Goal: Information Seeking & Learning: Learn about a topic

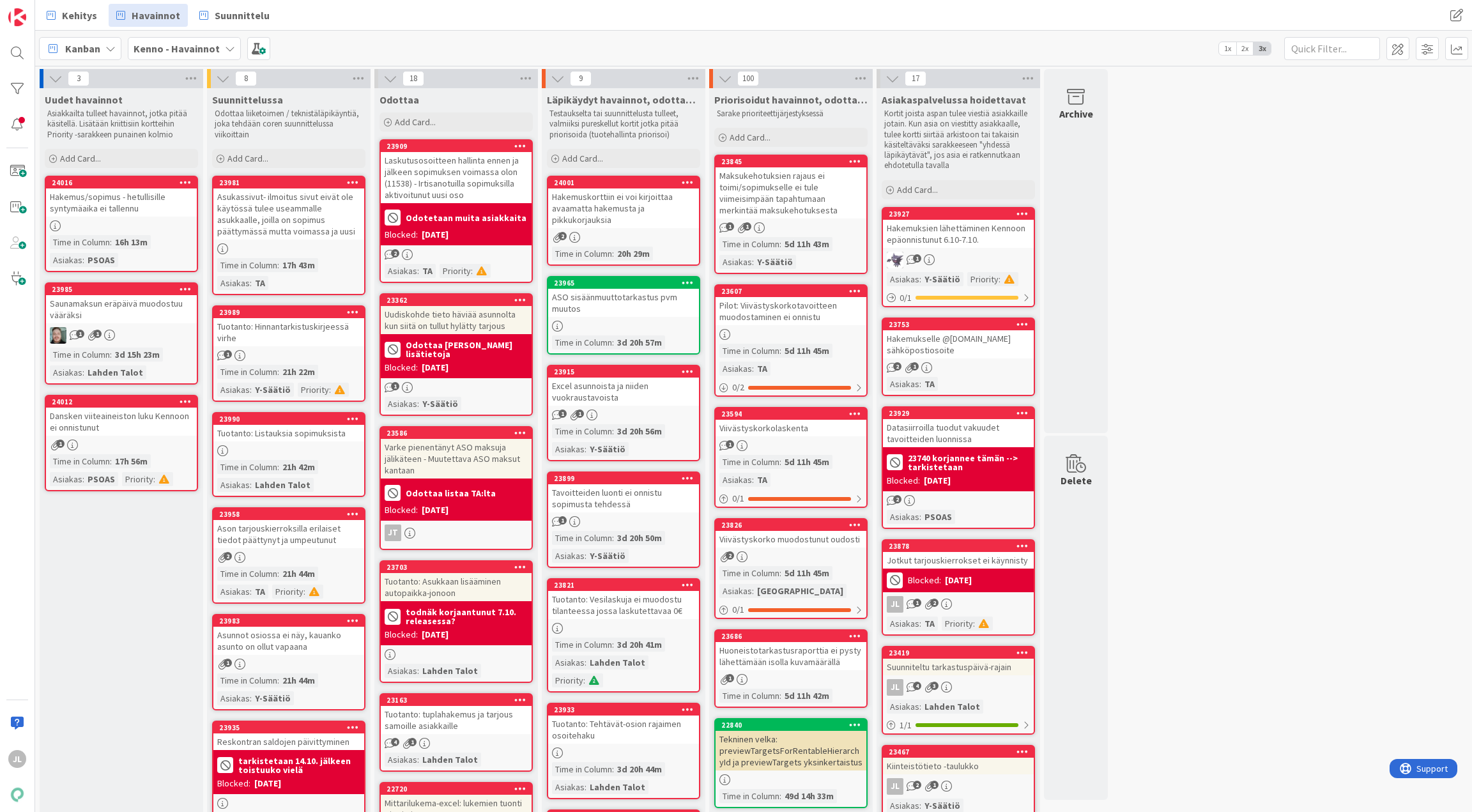
click at [106, 207] on div "Hakemus/sopimus - hetullisille syntymäaika ei tallennu" at bounding box center [121, 202] width 151 height 28
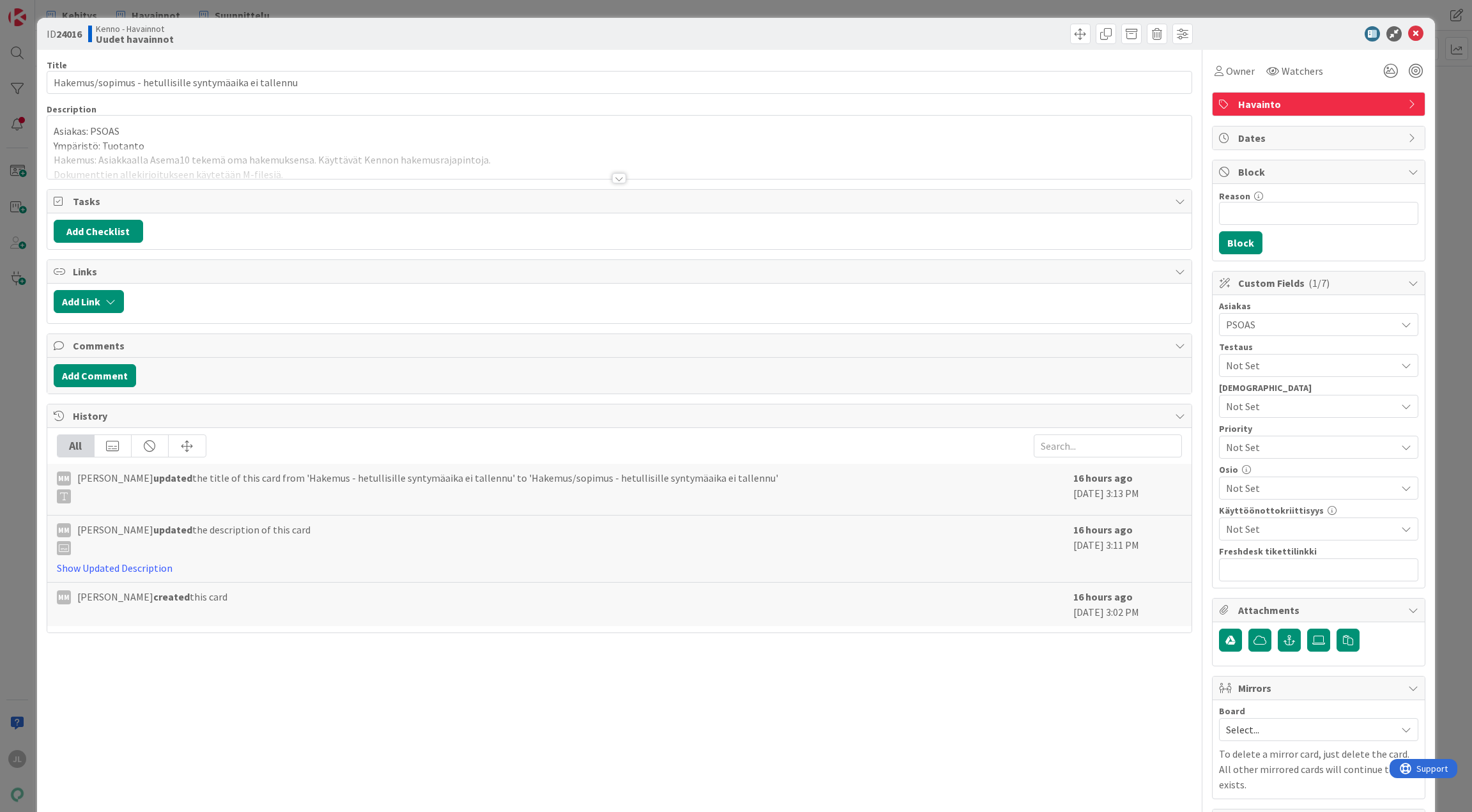
click at [217, 160] on div at bounding box center [619, 162] width 1144 height 33
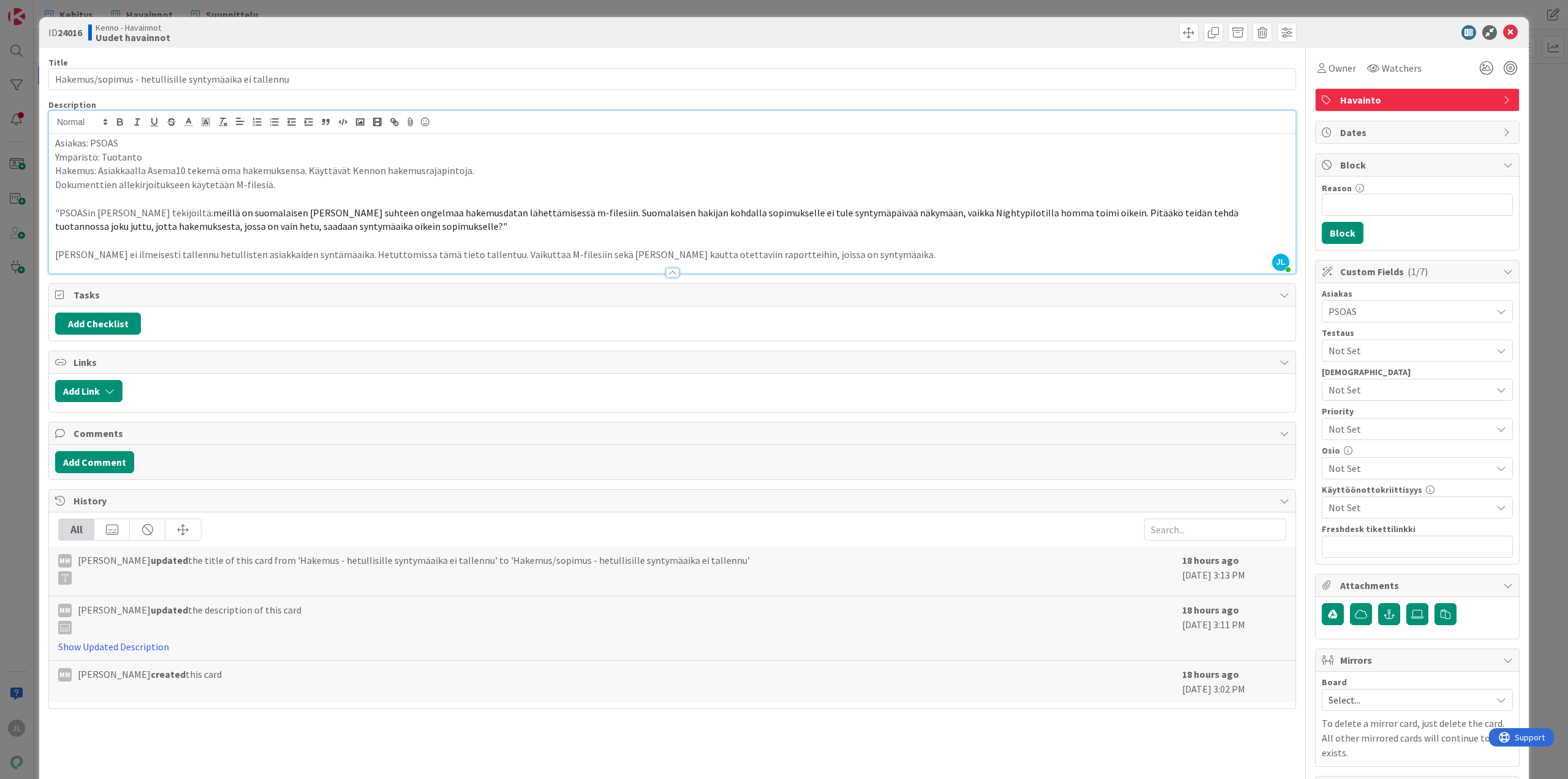
click at [840, 253] on p "Kennoon ei ilmeisesti tallennu hetullisten asiakkaiden syntämäaika. Hetuttomiss…" at bounding box center [672, 254] width 1234 height 14
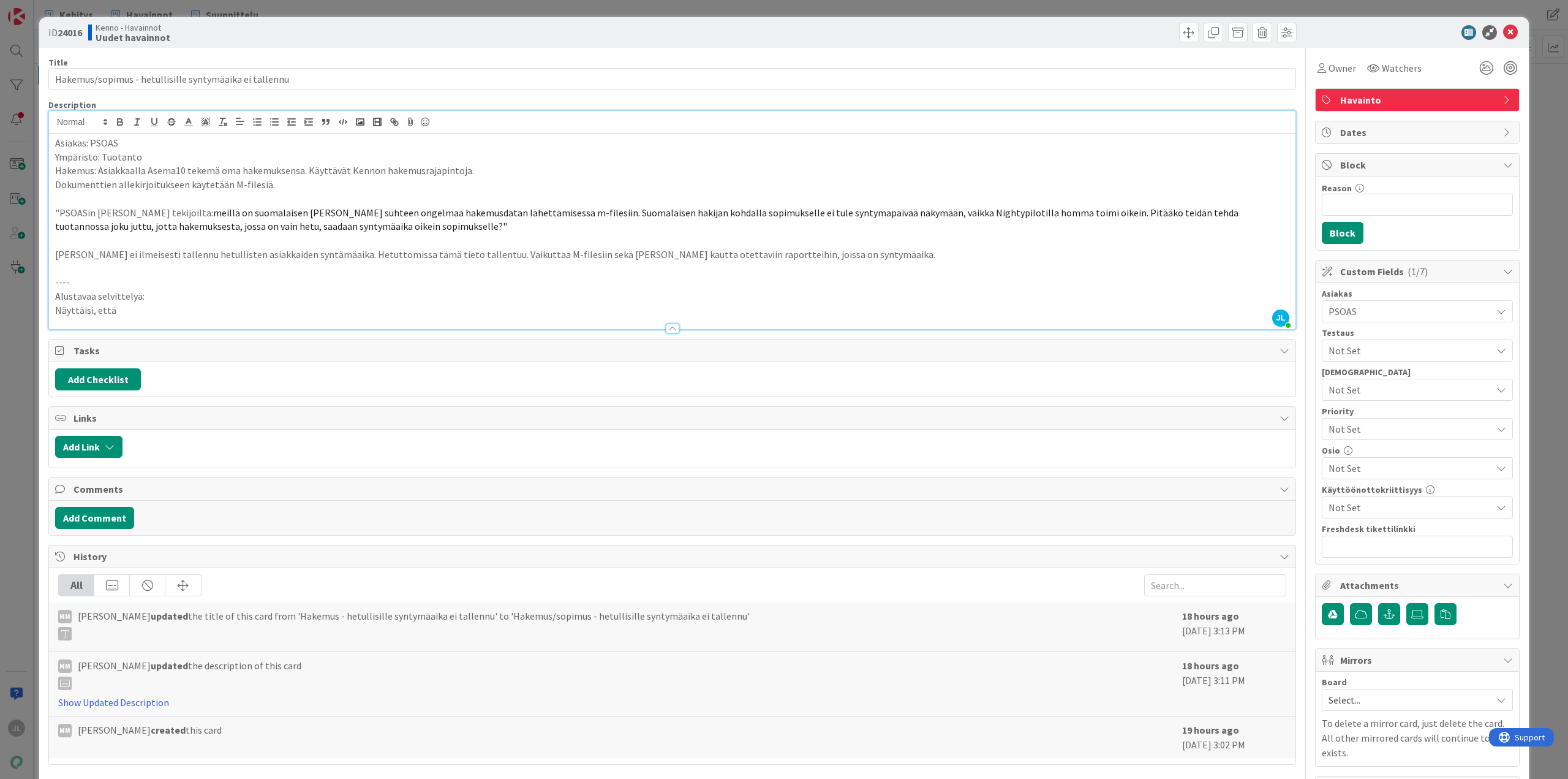
click at [184, 308] on p "Näyttäisi, että" at bounding box center [672, 310] width 1234 height 14
drag, startPoint x: 217, startPoint y: 314, endPoint x: 54, endPoint y: 311, distance: 163.0
click at [54, 311] on div "Asiakas: PSOAS Ympäristö: Tuotanto Hakemus: Asiakkaalla Asema10 tekemä oma hake…" at bounding box center [672, 231] width 1246 height 195
click at [131, 297] on p "Alustavaa selvittelyä:" at bounding box center [672, 296] width 1234 height 14
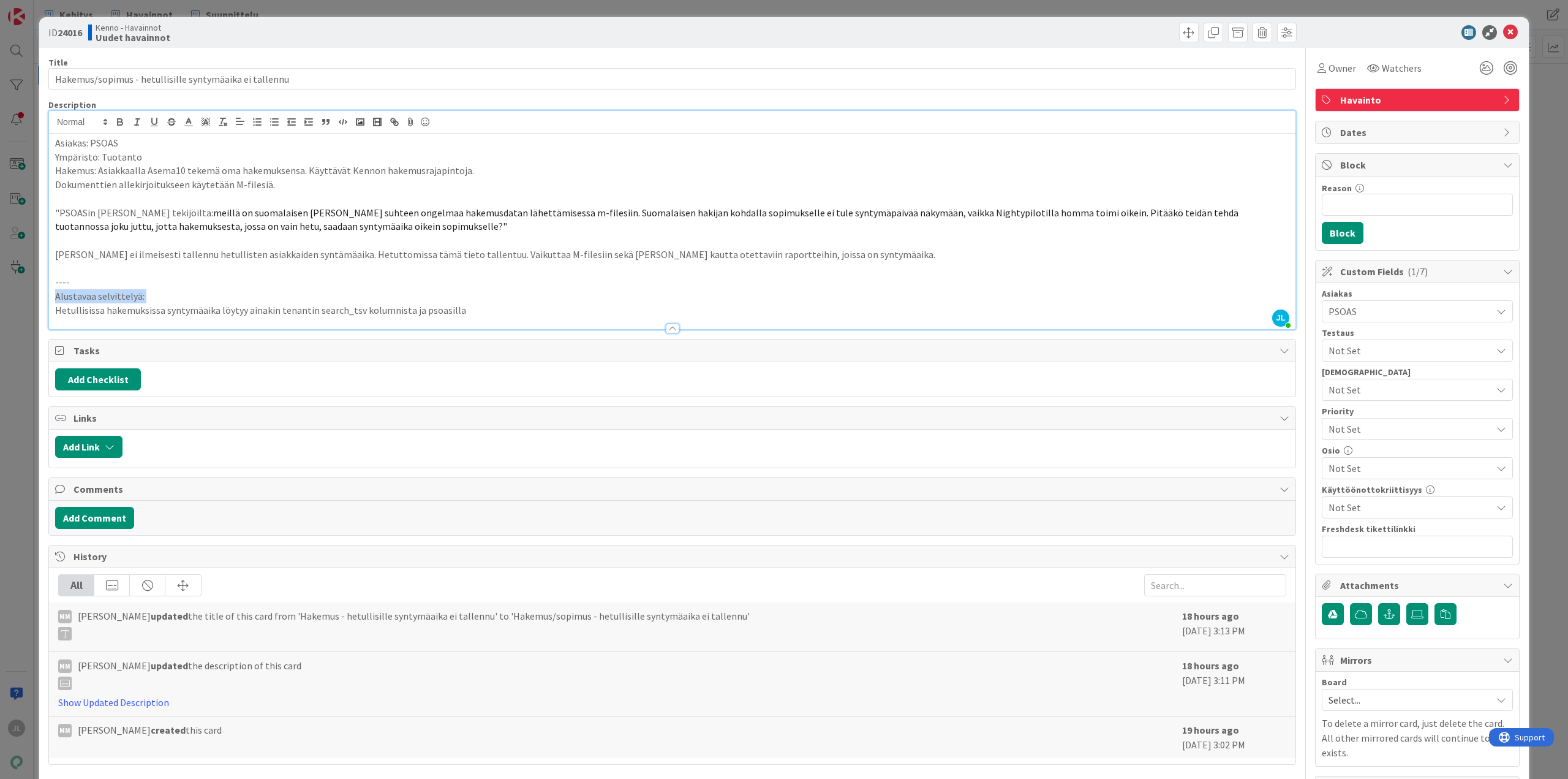
click at [131, 297] on p "Alustavaa selvittelyä:" at bounding box center [672, 296] width 1234 height 14
click at [184, 296] on p "Alustavaa selvittelyä:" at bounding box center [672, 296] width 1234 height 14
click at [277, 305] on p "Hetullisissa hakemuksissa syntymäaika löytyy ainakin tenantin search_tsv kolumn…" at bounding box center [672, 310] width 1234 height 14
click at [483, 309] on p "Hetullisissa hakemuksissa syntymäaika löytyy ainakin tenantin search_tsv kolumn…" at bounding box center [672, 310] width 1234 height 14
drag, startPoint x: 587, startPoint y: 311, endPoint x: 497, endPoint y: 310, distance: 90.0
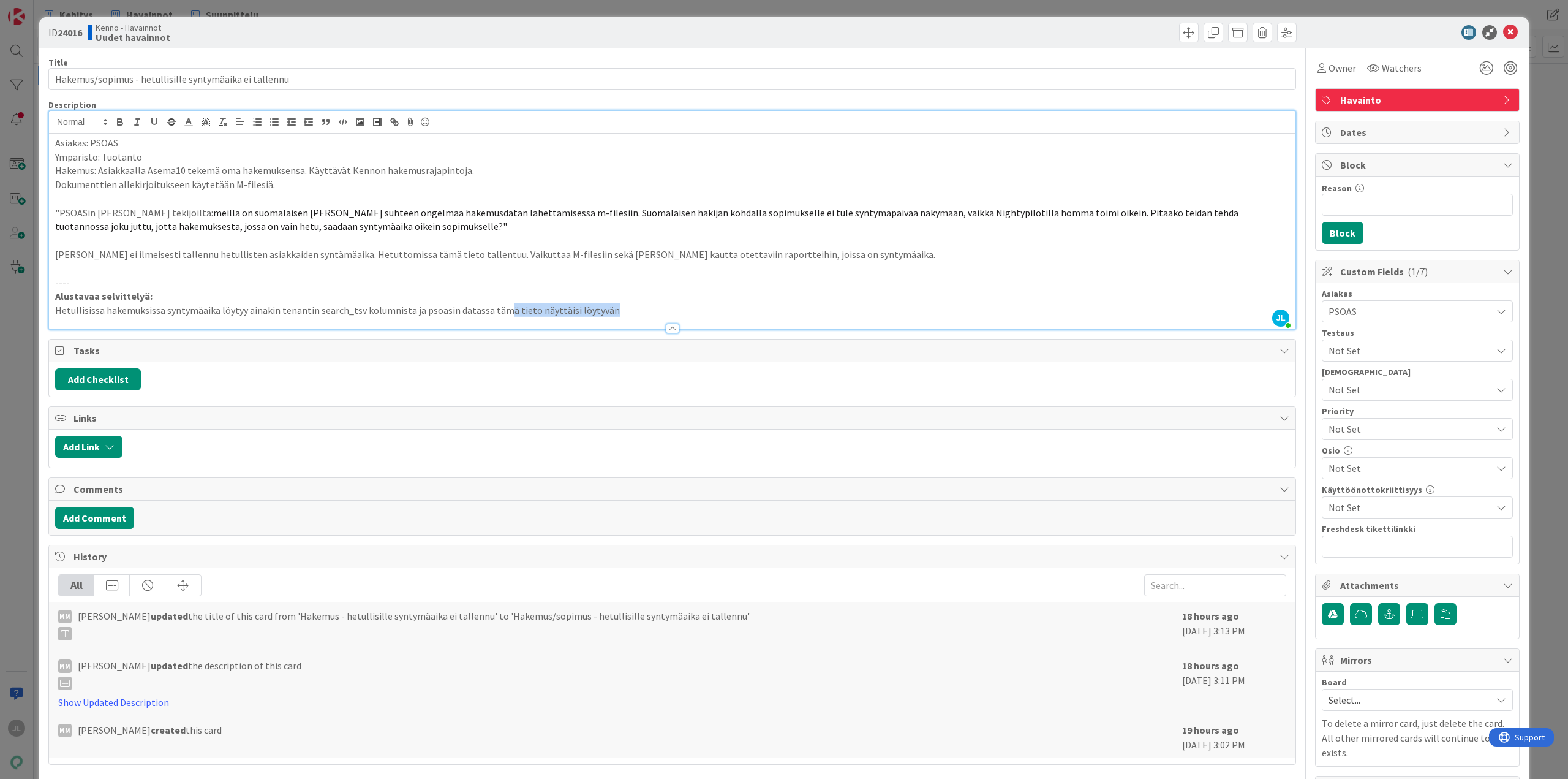
click at [497, 310] on p "Hetullisissa hakemuksissa syntymäaika löytyy ainakin tenantin search_tsv kolumn…" at bounding box center [672, 310] width 1234 height 14
click at [478, 308] on p "Hetullisissa hakemuksissa syntymäaika löytyy ainakin tenantin search_tsv kolumn…" at bounding box center [672, 310] width 1234 height 14
click at [612, 311] on p "Hetullisissa hakemuksissa syntymäaika löytyy ainakin tenantin search_tsv kolumn…" at bounding box center [672, 310] width 1234 height 14
drag, startPoint x: 1095, startPoint y: 300, endPoint x: 1089, endPoint y: 301, distance: 6.1
click at [1095, 300] on p "Alustavaa selvittelyä:" at bounding box center [672, 296] width 1234 height 14
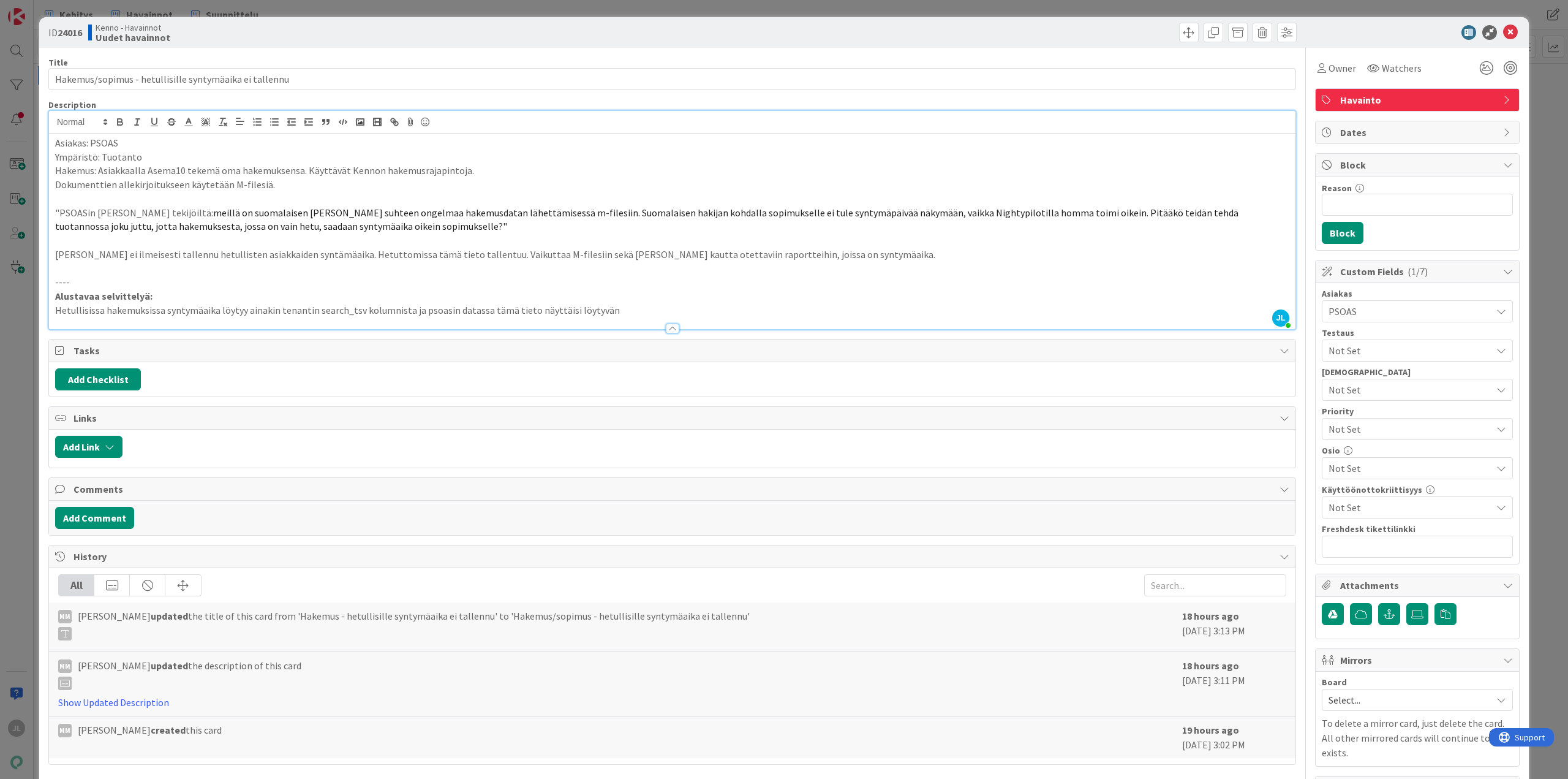
click at [239, 309] on p "Hetullisissa hakemuksissa syntymäaika löytyy ainakin tenantin search_tsv kolumn…" at bounding box center [672, 310] width 1234 height 14
drag, startPoint x: 689, startPoint y: 309, endPoint x: 490, endPoint y: 314, distance: 199.1
click at [490, 314] on p "Hetullisissa hakemuksissa syntymäaika löytyy sopimusta luotaessa ainakin tenant…" at bounding box center [672, 310] width 1234 height 14
click at [1141, 257] on p "Kennoon ei ilmeisesti tallennu hetullisten asiakkaiden syntämäaika. Hetuttomiss…" at bounding box center [672, 254] width 1234 height 14
click at [501, 312] on p "Hetullisissa hakemuksissa syntymäaika löytyy sopimusta luotaessa ainakin tenant…" at bounding box center [672, 310] width 1234 height 14
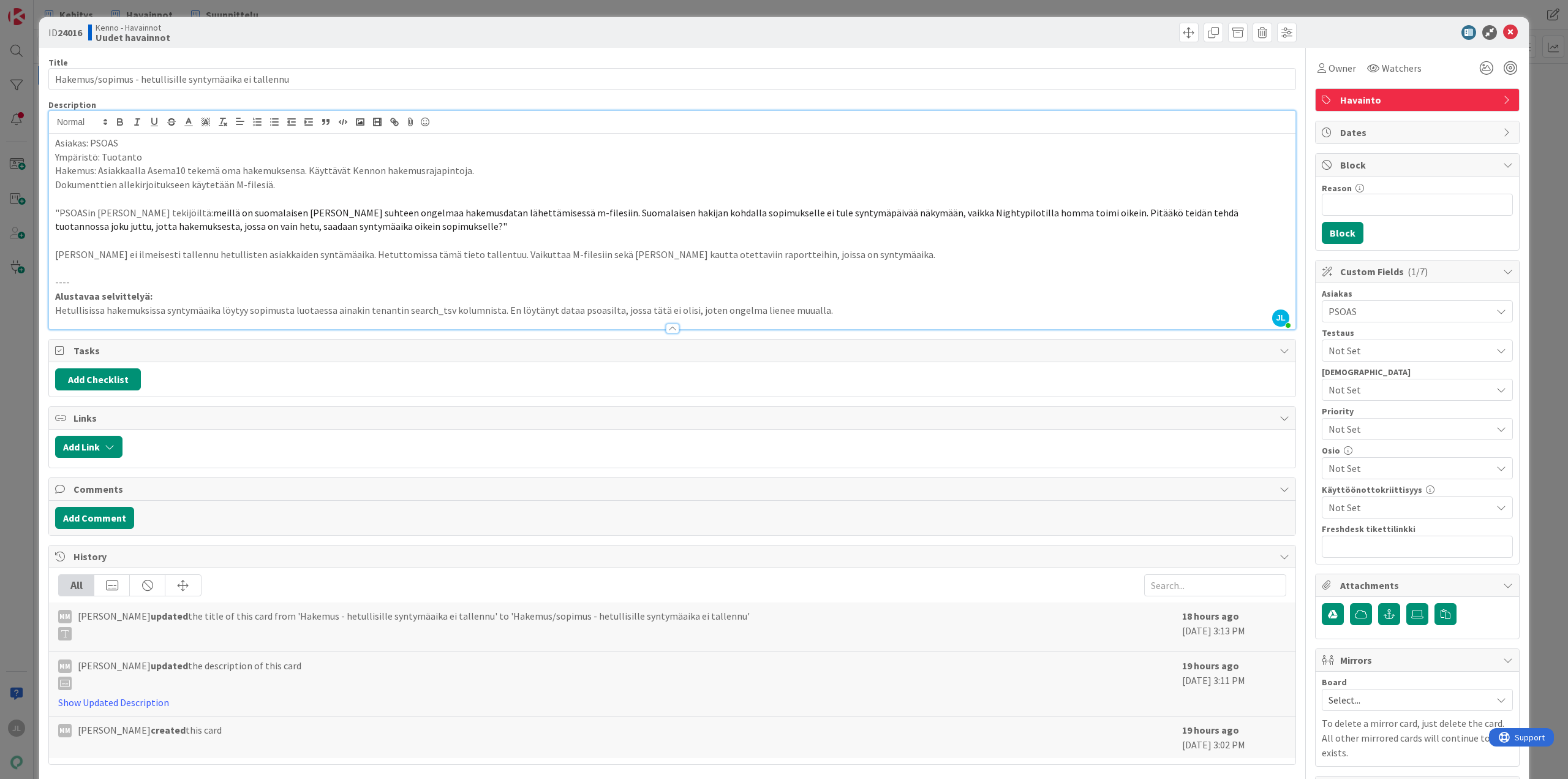
click at [650, 312] on p "Hetullisissa hakemuksissa syntymäaika löytyy sopimusta luotaessa ainakin tenant…" at bounding box center [672, 310] width 1234 height 14
drag, startPoint x: 853, startPoint y: 310, endPoint x: 795, endPoint y: 312, distance: 58.0
click at [795, 312] on p "Hetullisissa hakemuksissa syntymäaika löytyy sopimusta luotaessa ainakin tenant…" at bounding box center [672, 310] width 1234 height 14
click at [915, 305] on p "Hetullisissa hakemuksissa syntymäaika löytyy sopimusta luotaessa ainakin tenant…" at bounding box center [672, 310] width 1234 height 14
drag, startPoint x: 868, startPoint y: 309, endPoint x: 794, endPoint y: 309, distance: 74.0
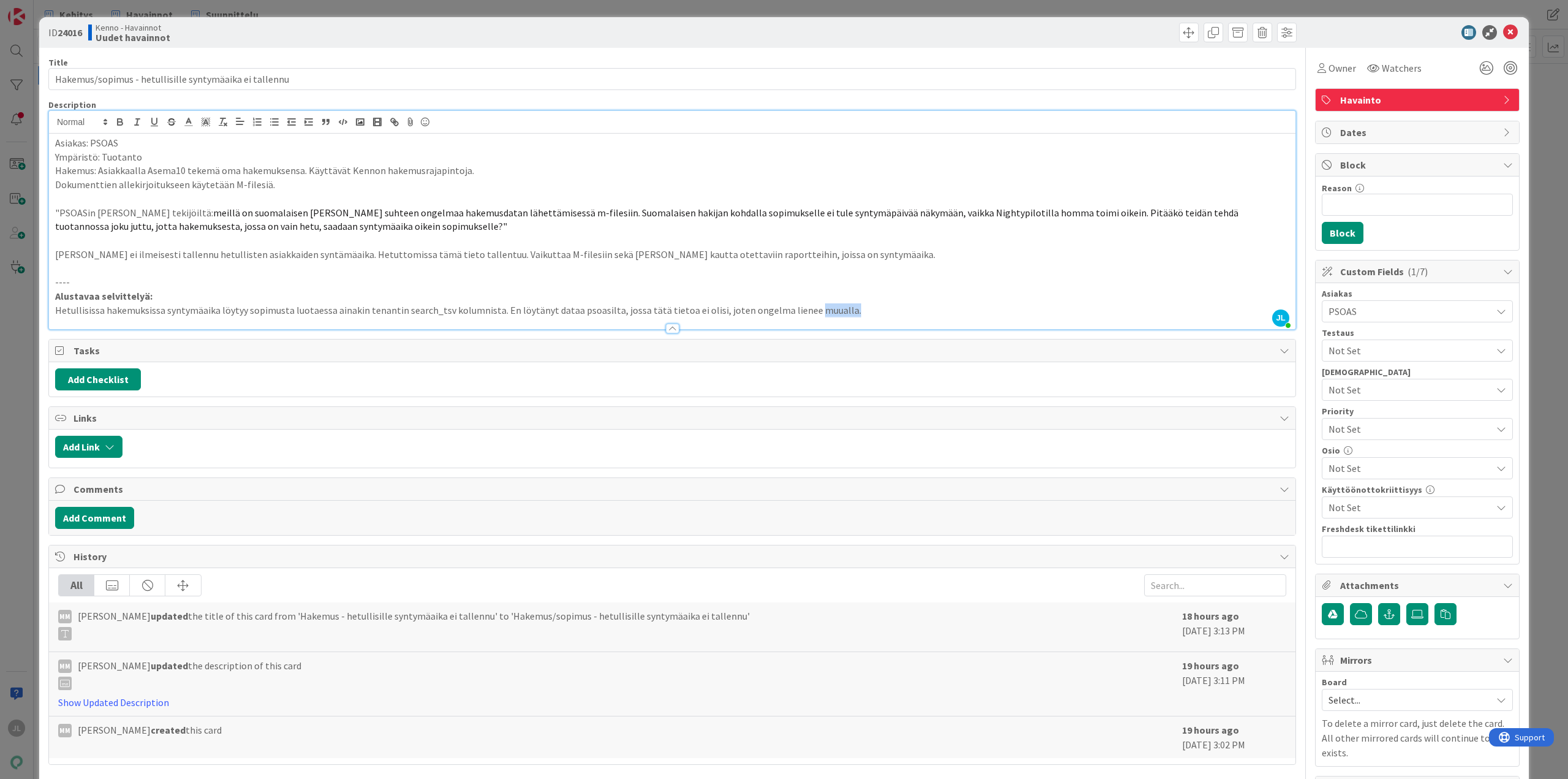
click at [794, 309] on p "Hetullisissa hakemuksissa syntymäaika löytyy sopimusta luotaessa ainakin tenant…" at bounding box center [672, 310] width 1234 height 14
click at [164, 310] on p "Hetullisissa hakemuksissa syntymäaika löytyy sopimusta luotaessa ainakin tenant…" at bounding box center [672, 310] width 1234 height 14
drag, startPoint x: 324, startPoint y: 310, endPoint x: 415, endPoint y: 313, distance: 91.0
click at [415, 313] on p "Hetullisissa hakemuksista sopimusta luotaessa syntymäaika löytyy sopimusta luot…" at bounding box center [672, 310] width 1234 height 14
click at [342, 310] on p "Hetullisissa hakemuksista sopimusta luotaessa syntymäaika löytyy ainakin tenant…" at bounding box center [672, 310] width 1234 height 14
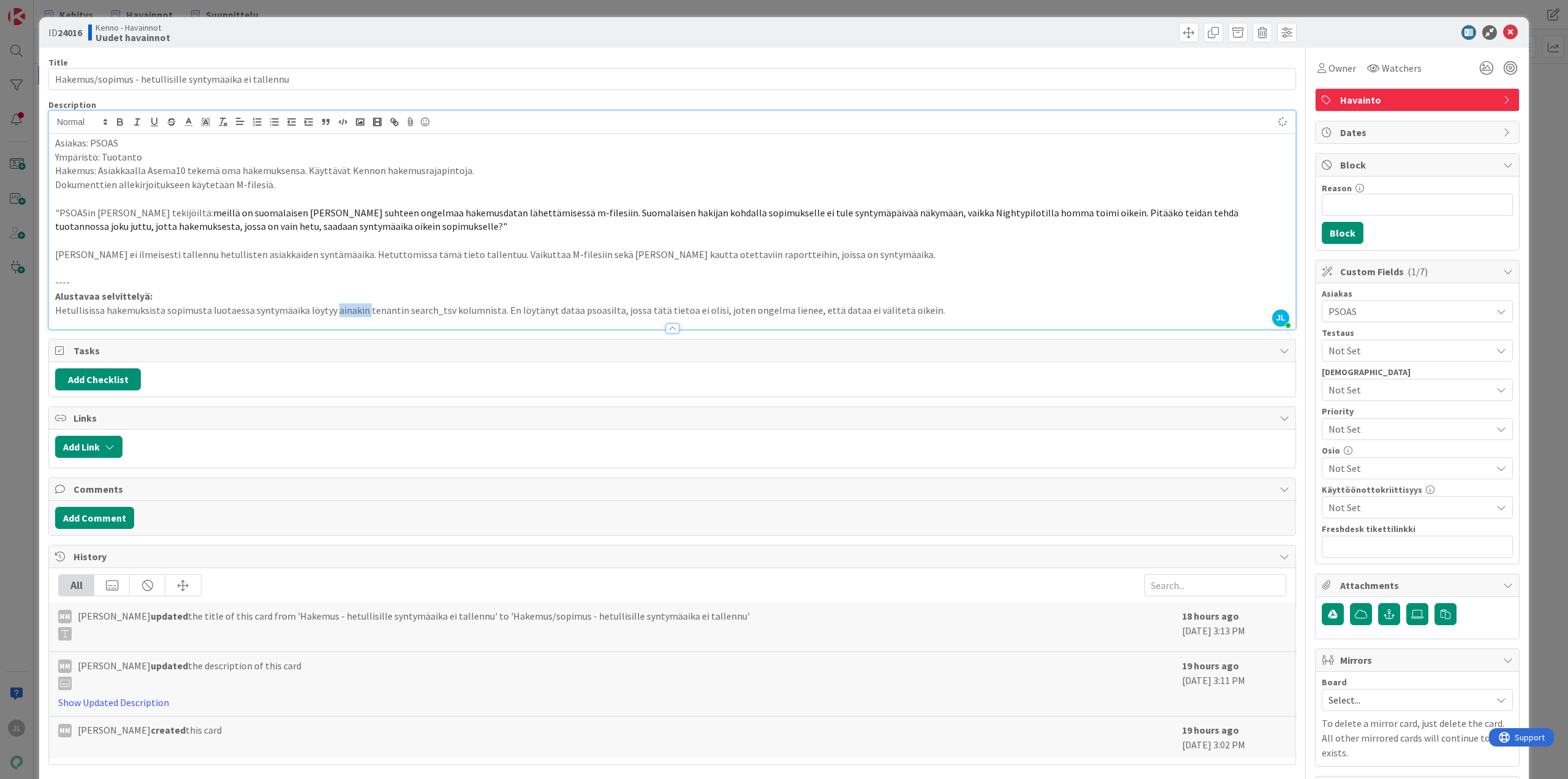
click at [342, 310] on p "Hetullisissa hakemuksista sopimusta luotaessa syntymäaika löytyy ainakin tenant…" at bounding box center [672, 310] width 1234 height 14
click at [13, 362] on div "ID 24016 Kenno - Havainnot Uudet havainnot Title 54 / 128 Hakemus/sopimus - het…" at bounding box center [784, 389] width 1568 height 779
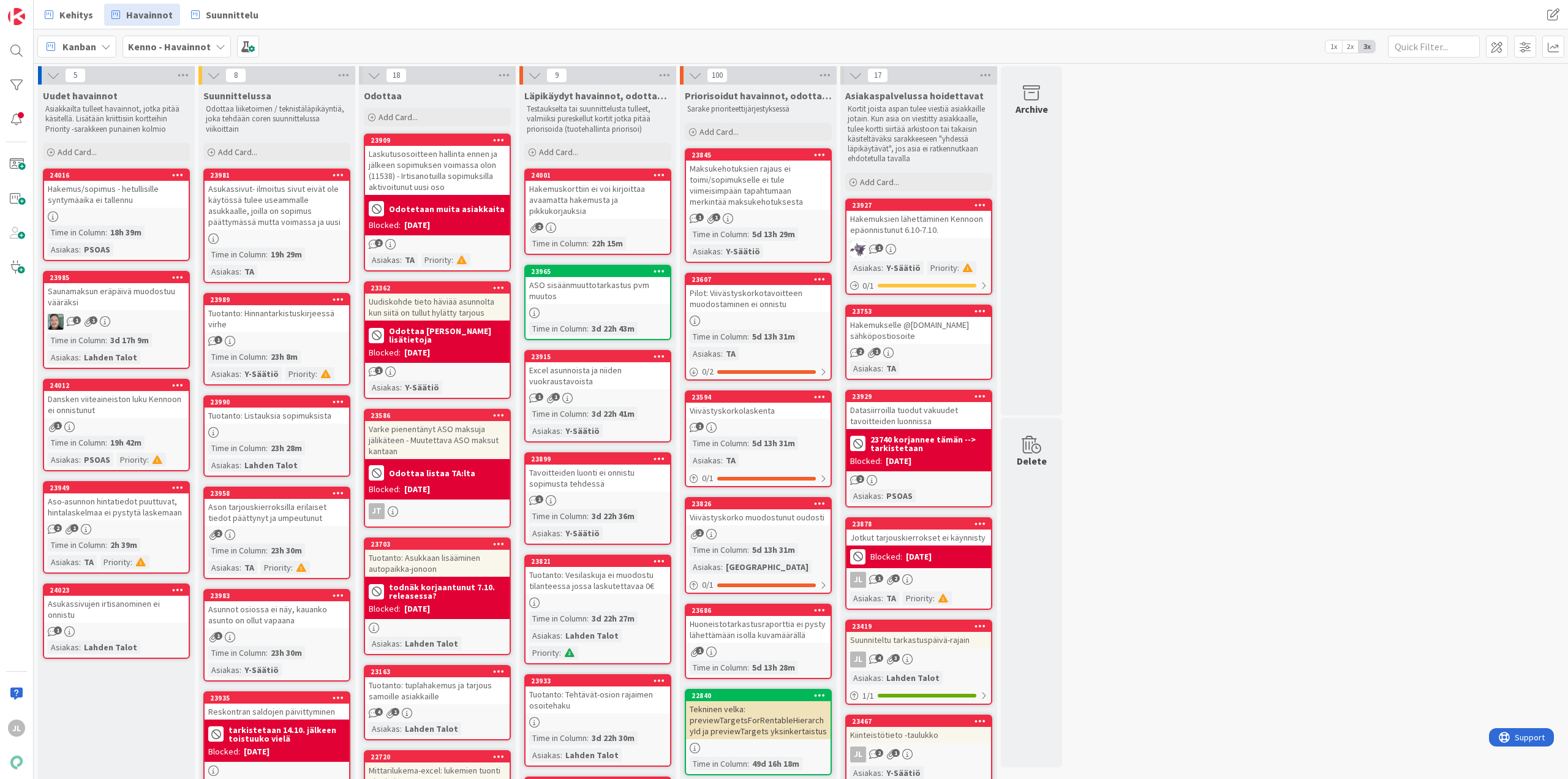
click at [109, 203] on div "Hakemus/sopimus - hetullisille syntymäaika ei tallennu" at bounding box center [116, 194] width 145 height 27
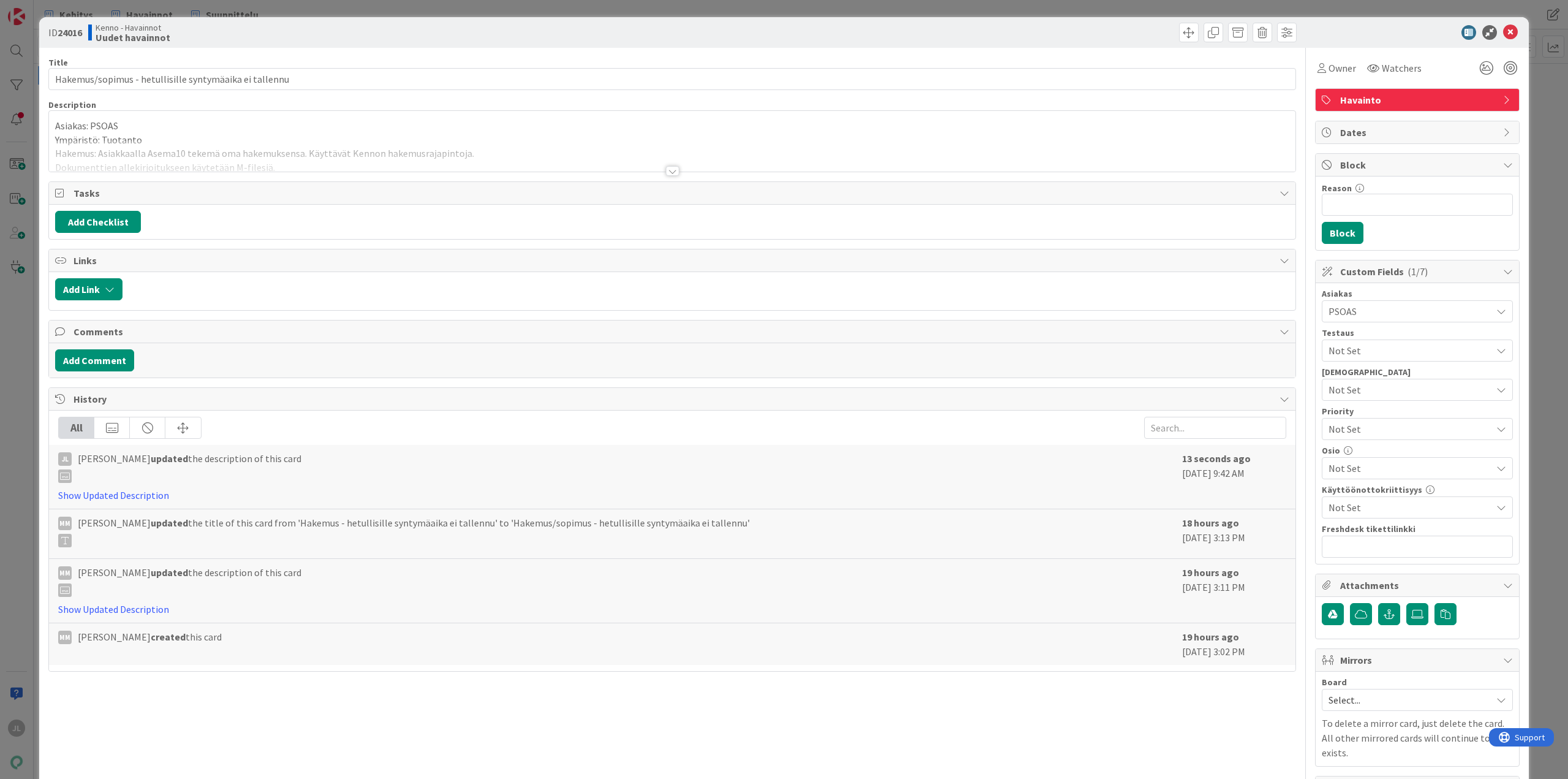
click at [346, 145] on div at bounding box center [672, 156] width 1246 height 32
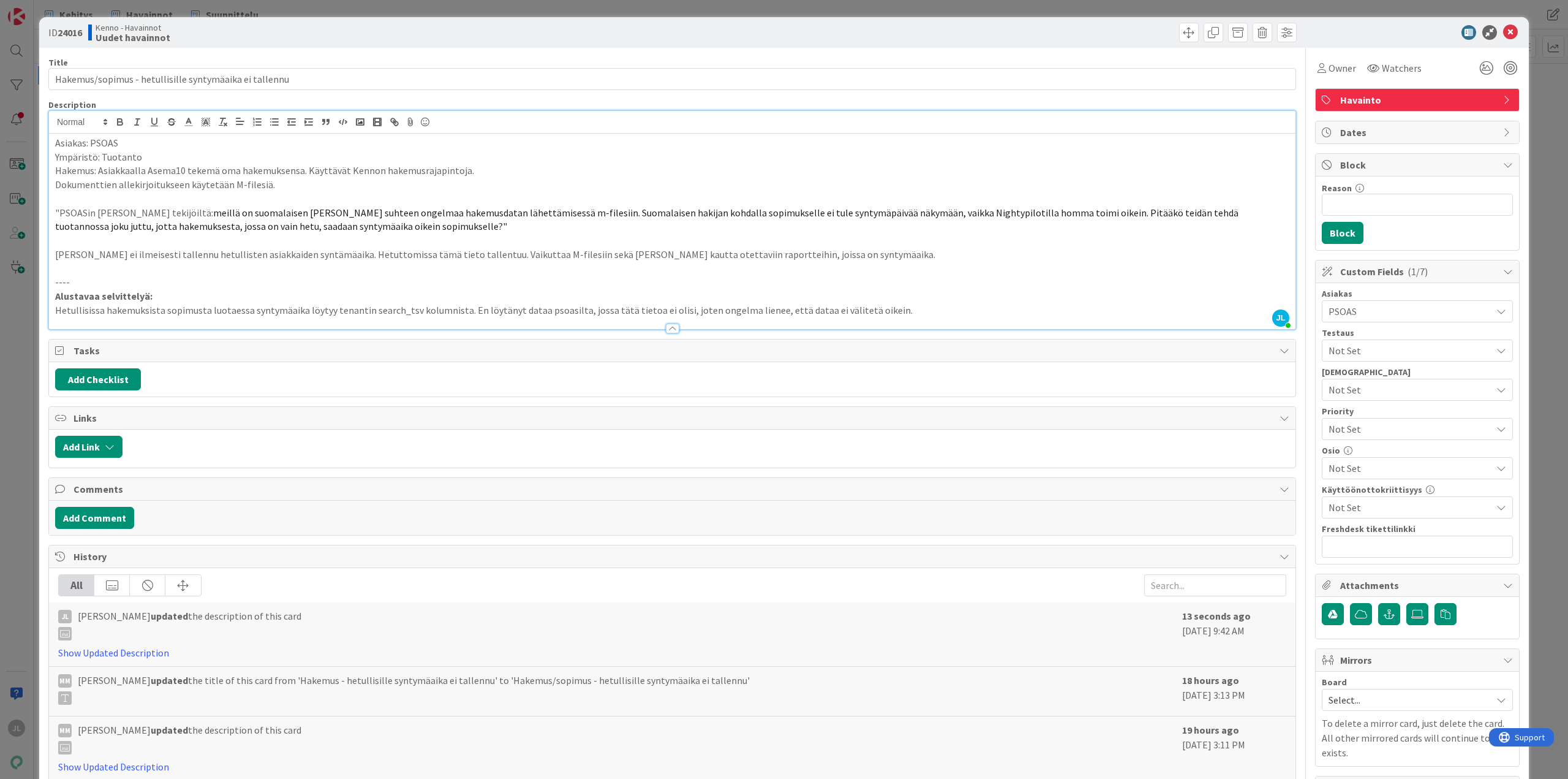
click at [26, 358] on div "ID 24016 Kenno - Havainnot Uudet havainnot Title 54 / 128 Hakemus/sopimus - het…" at bounding box center [784, 389] width 1568 height 779
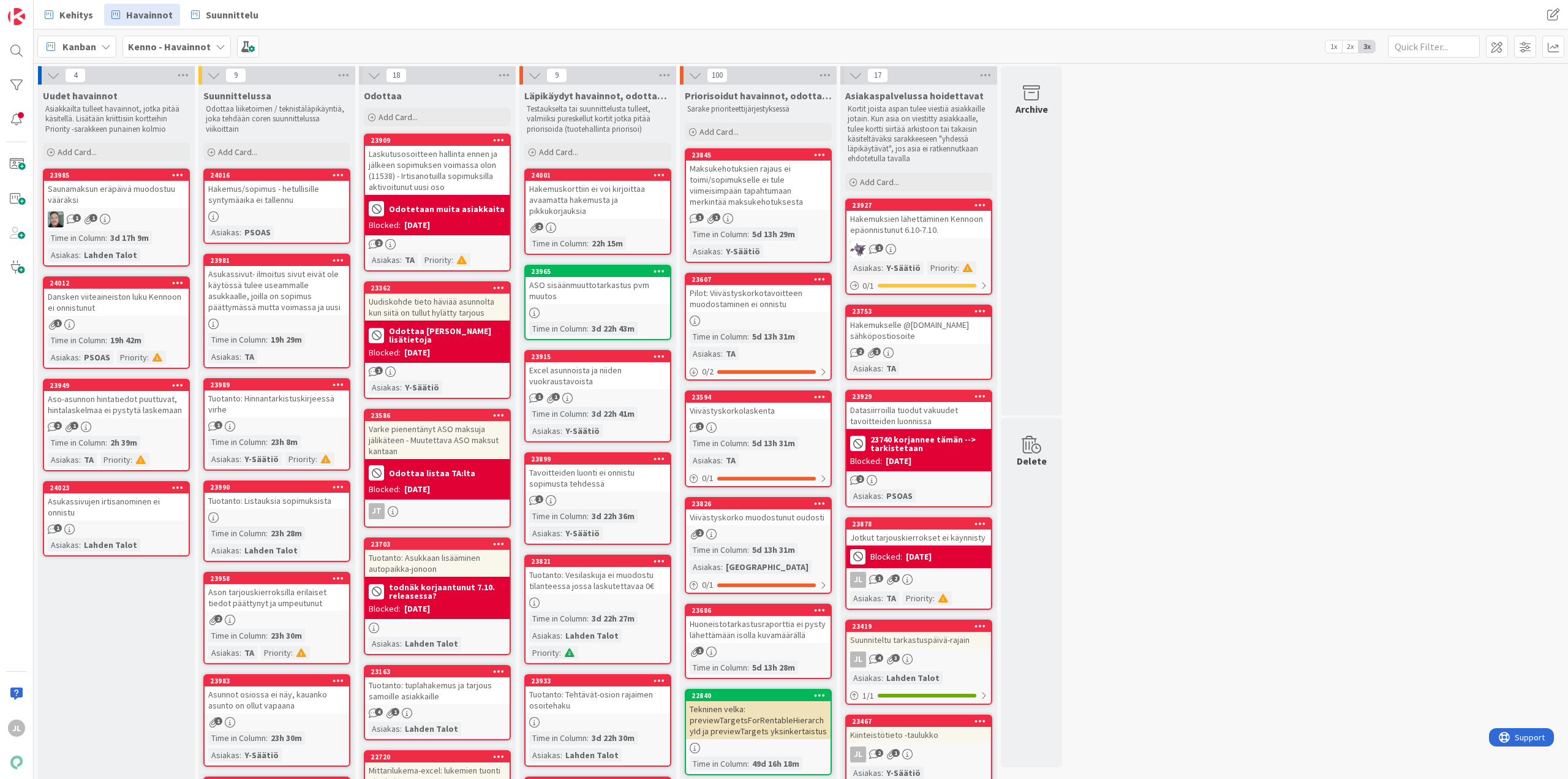
click at [134, 410] on div "Aso-asunnon hintatiedot puuttuvat, hintalaskelmaa ei pystytä laskemaan" at bounding box center [116, 404] width 145 height 27
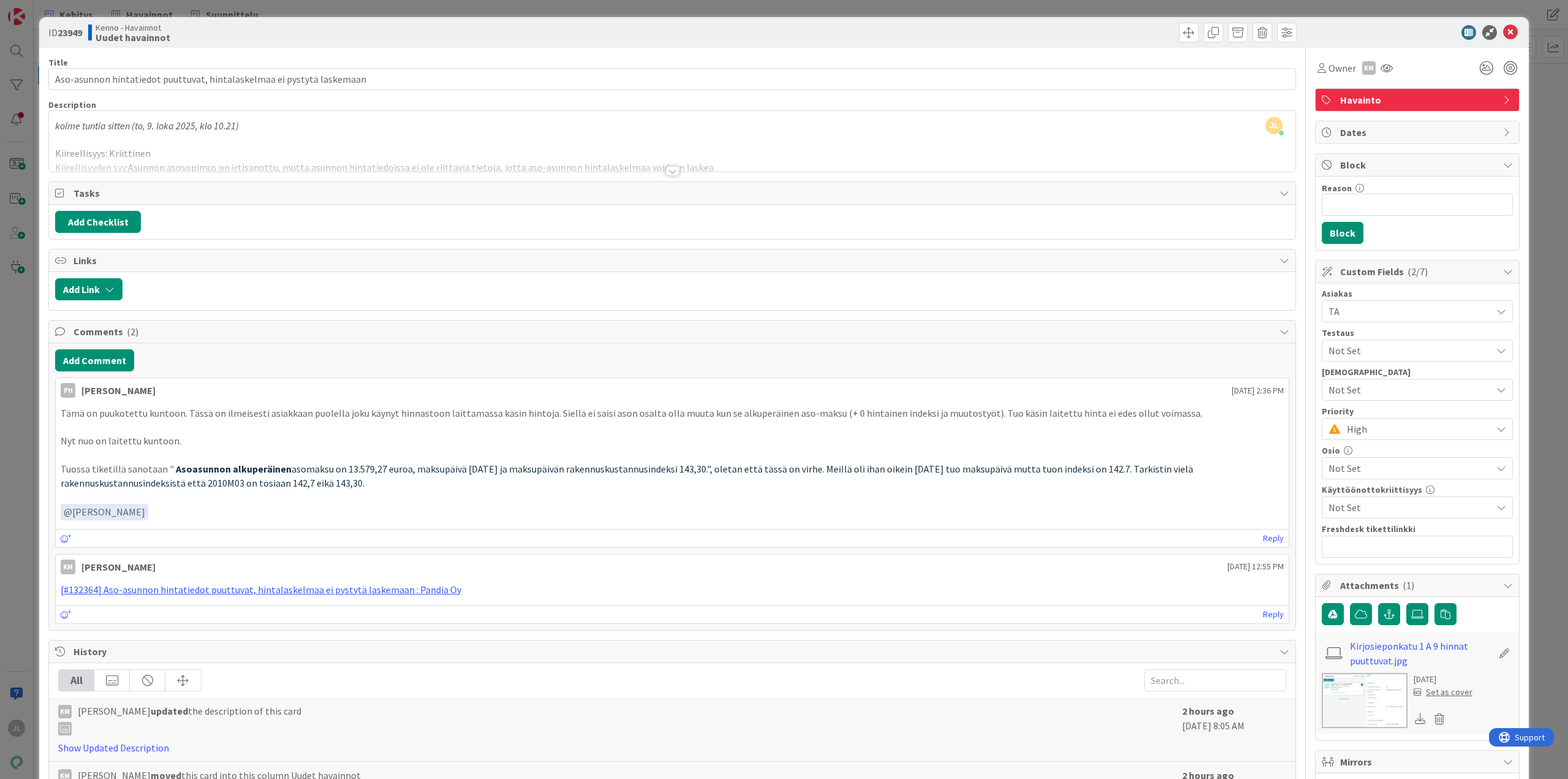
click at [1, 488] on div "ID 23949 Kenno - Havainnot Uudet havainnot Title 70 / 128 Aso-asunnon hintatied…" at bounding box center [784, 389] width 1568 height 779
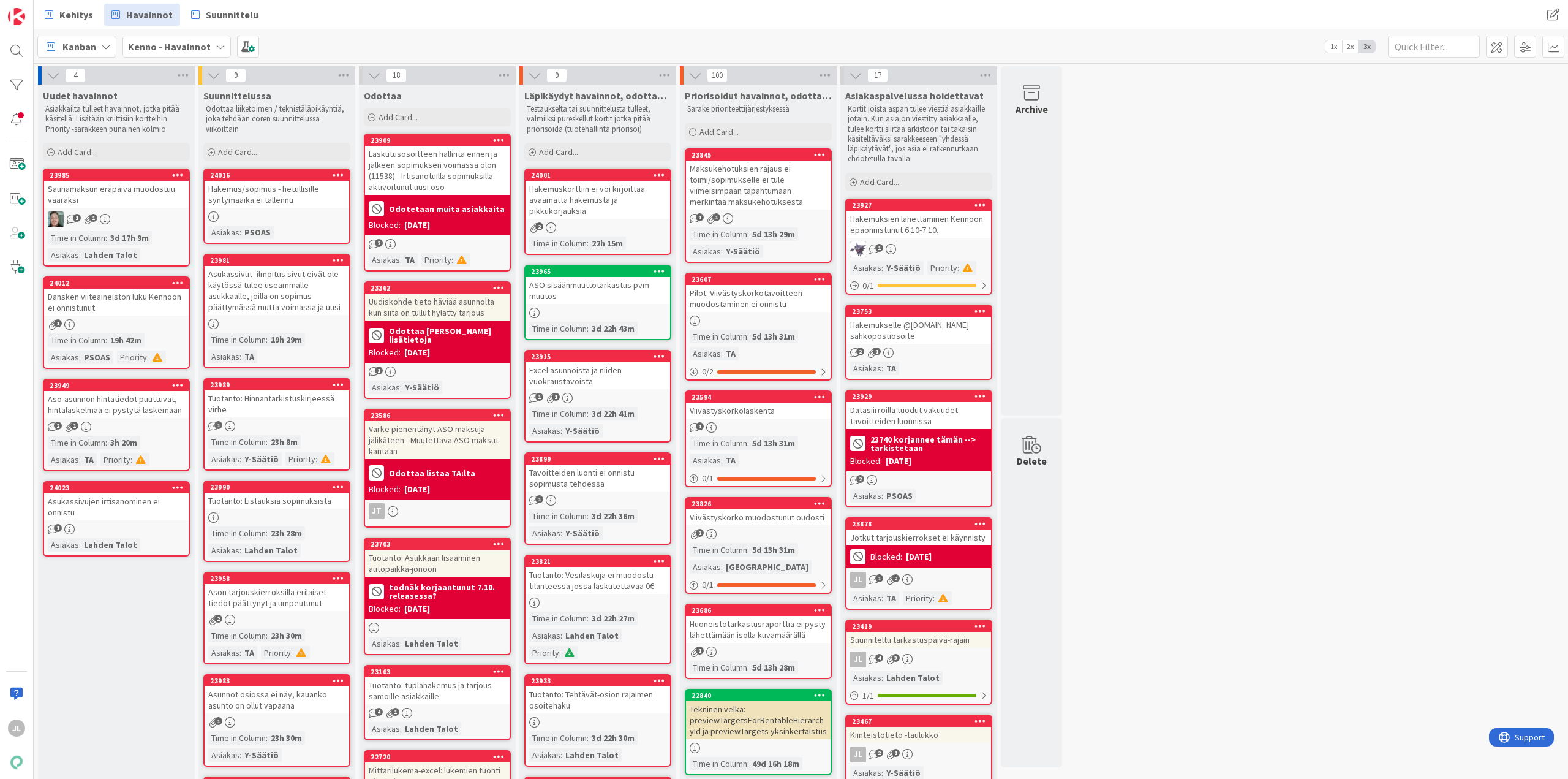
click at [120, 416] on div "Aso-asunnon hintatiedot puuttuvat, hintalaskelmaa ei pystytä laskemaan" at bounding box center [116, 404] width 145 height 27
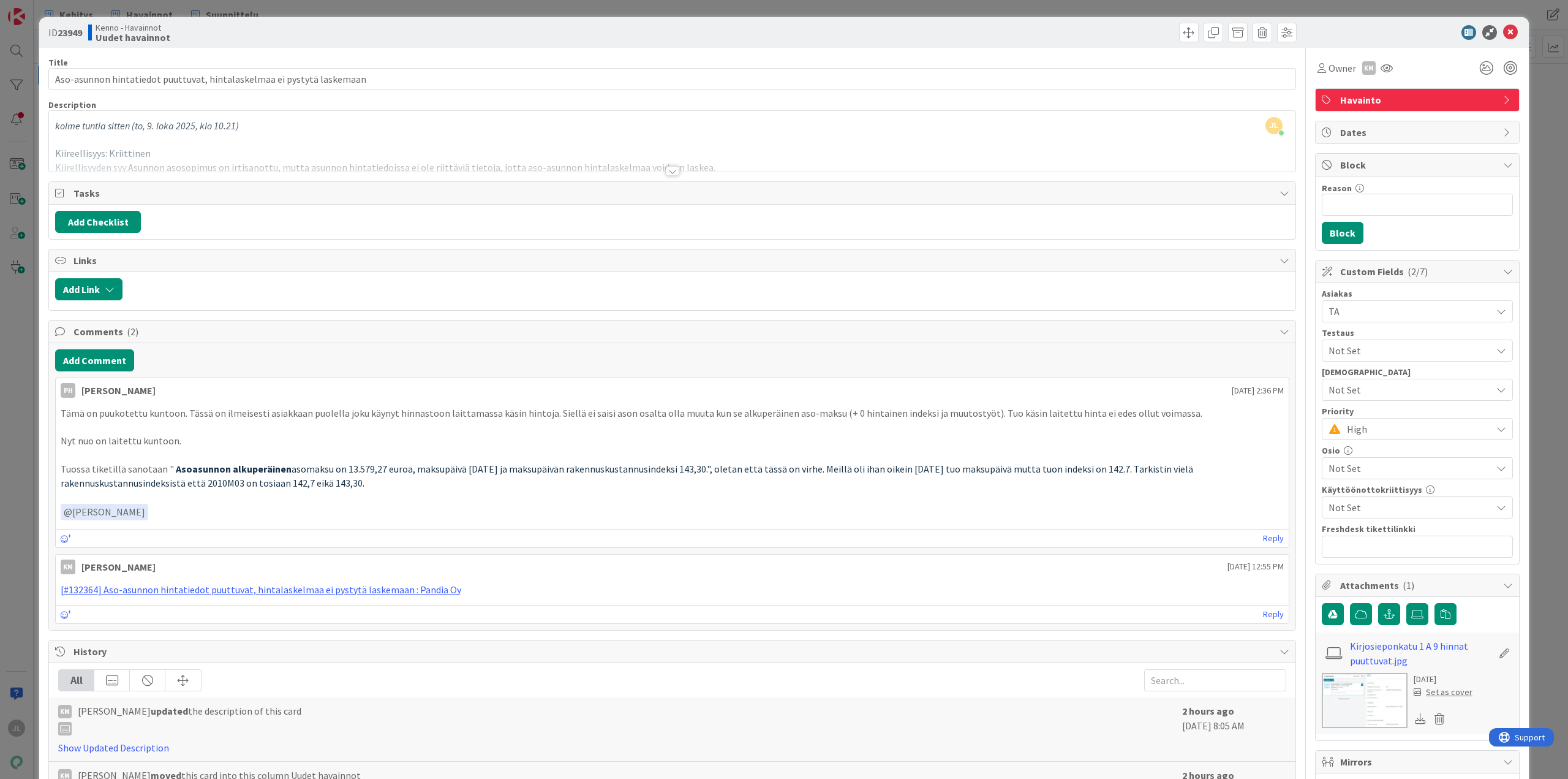
click at [327, 144] on div at bounding box center [672, 156] width 1246 height 32
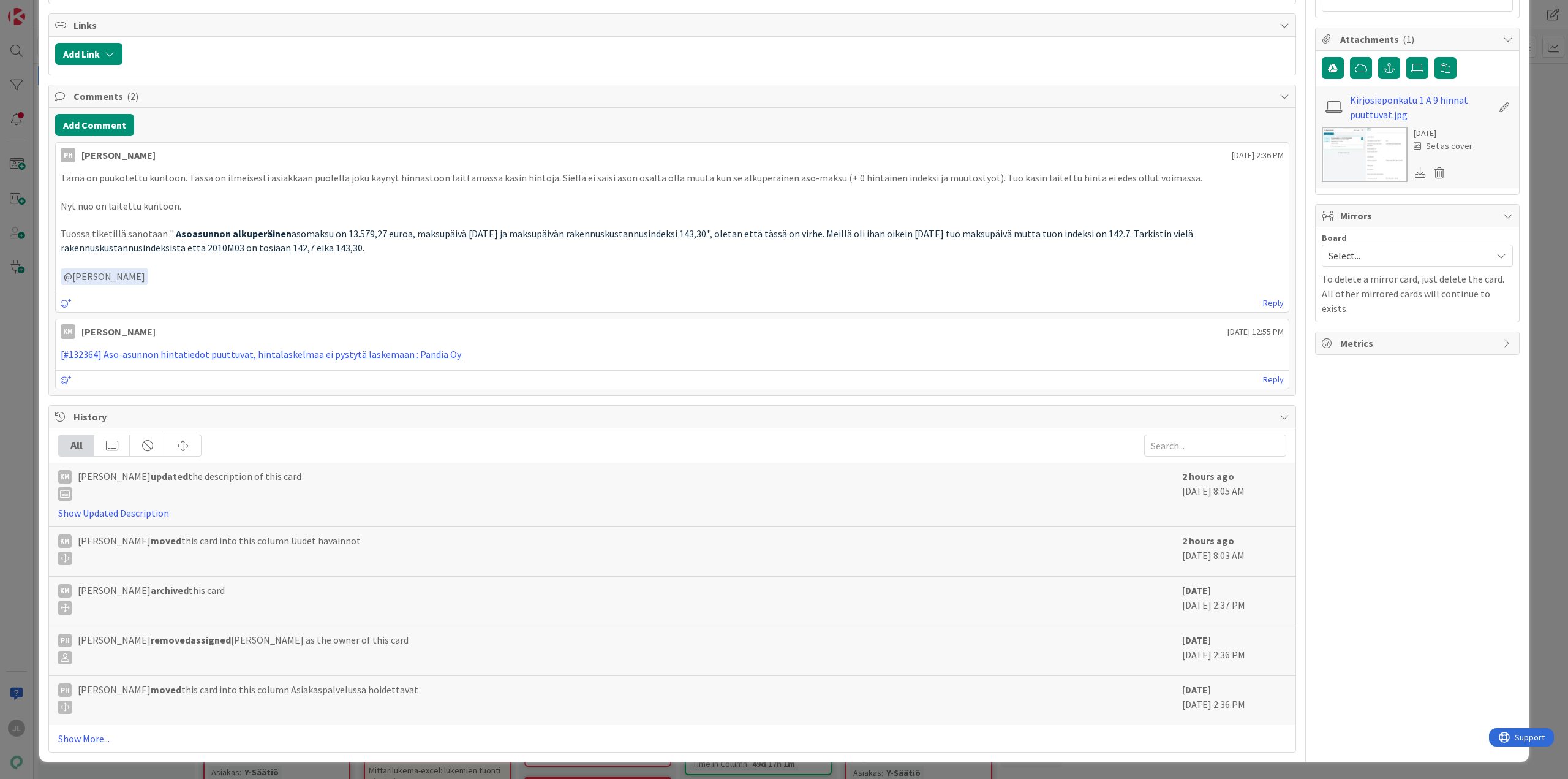
scroll to position [801, 0]
click at [13, 377] on div "ID 23949 Kenno - Havainnot Uudet havainnot Title 70 / 128 Aso-asunnon hintatied…" at bounding box center [784, 389] width 1568 height 779
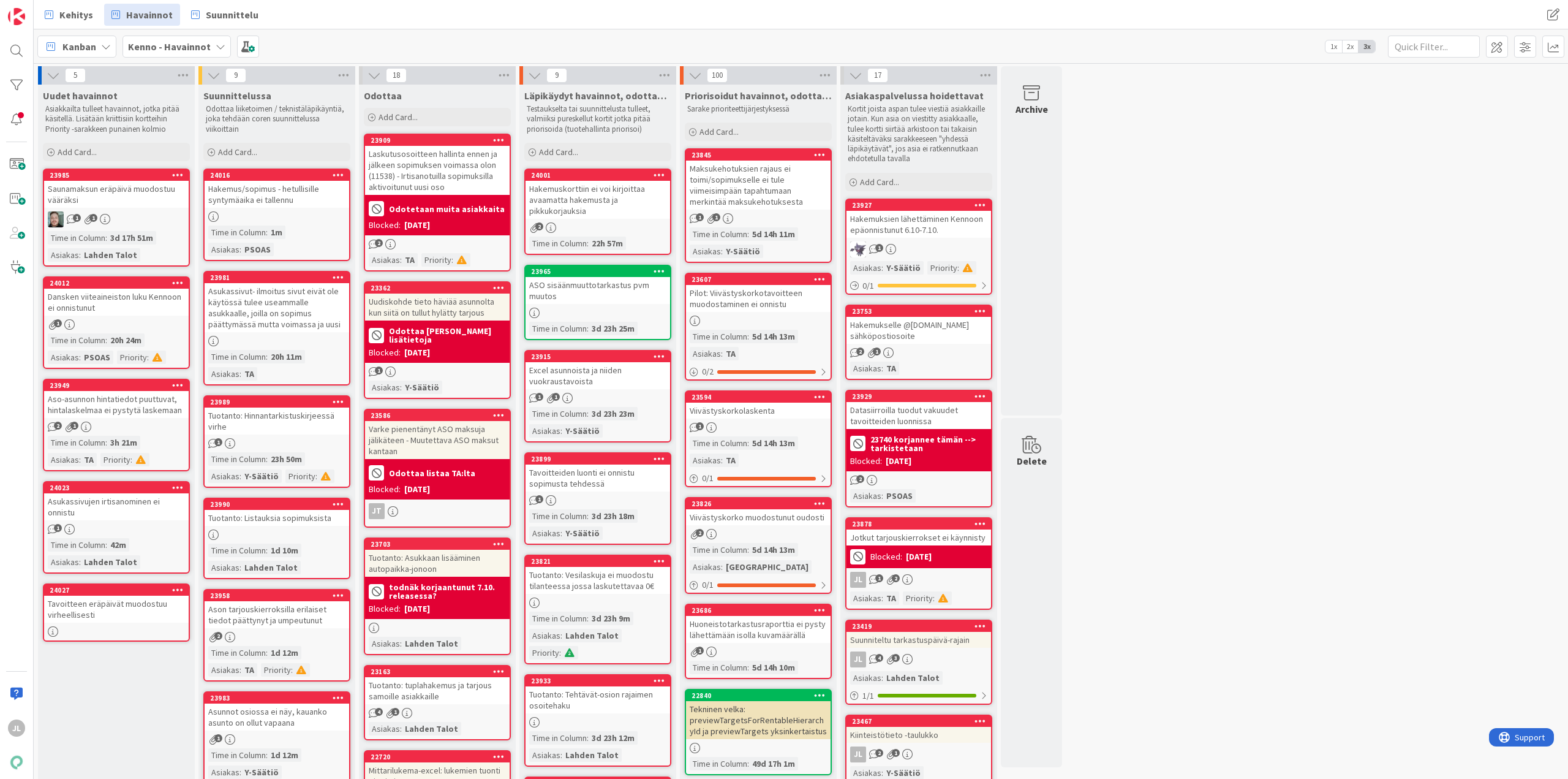
click at [116, 610] on div "Tavoitteen eräpäivät muodostuu virheellisesti" at bounding box center [116, 609] width 145 height 27
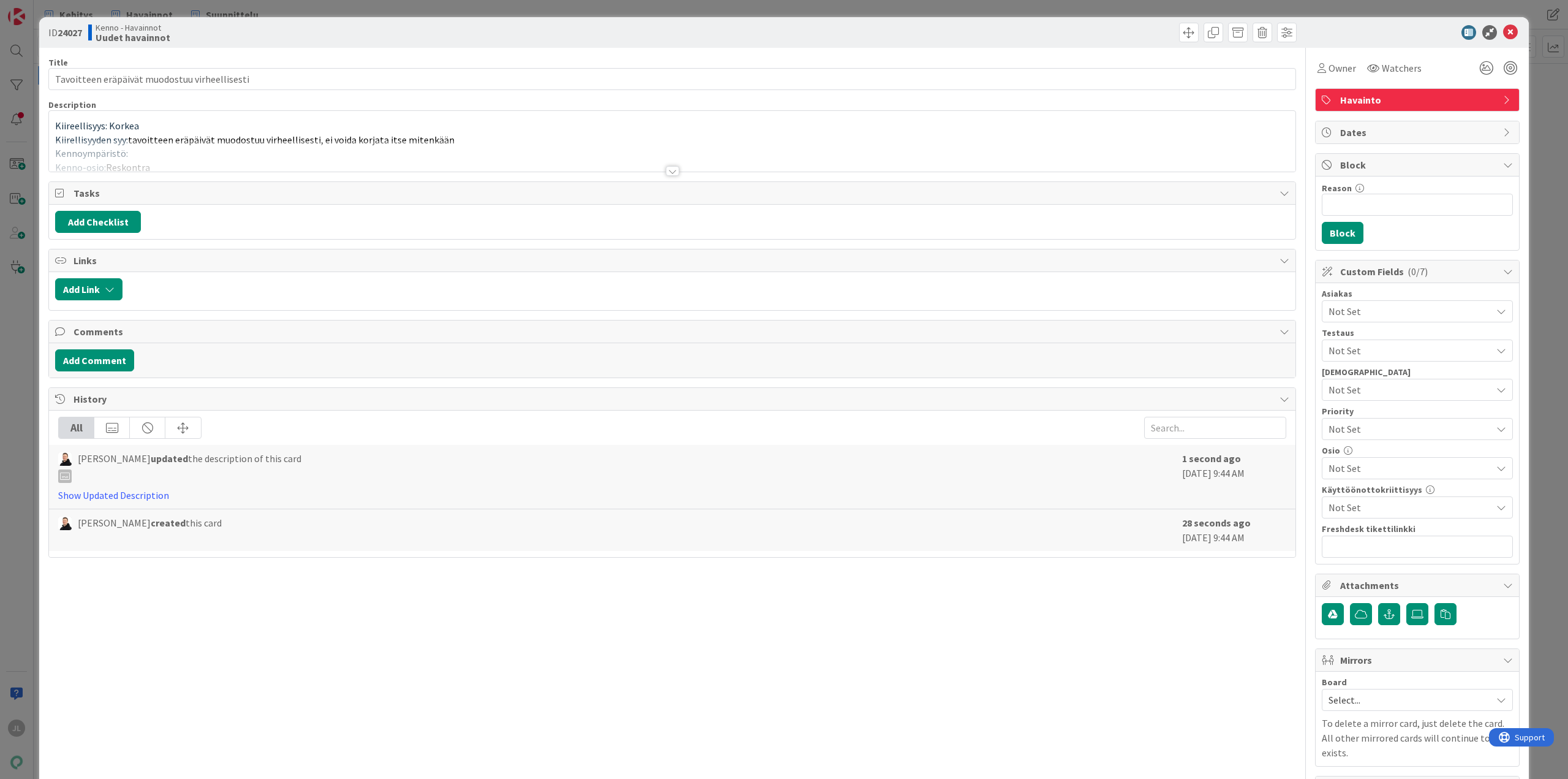
click at [266, 146] on div at bounding box center [672, 156] width 1246 height 32
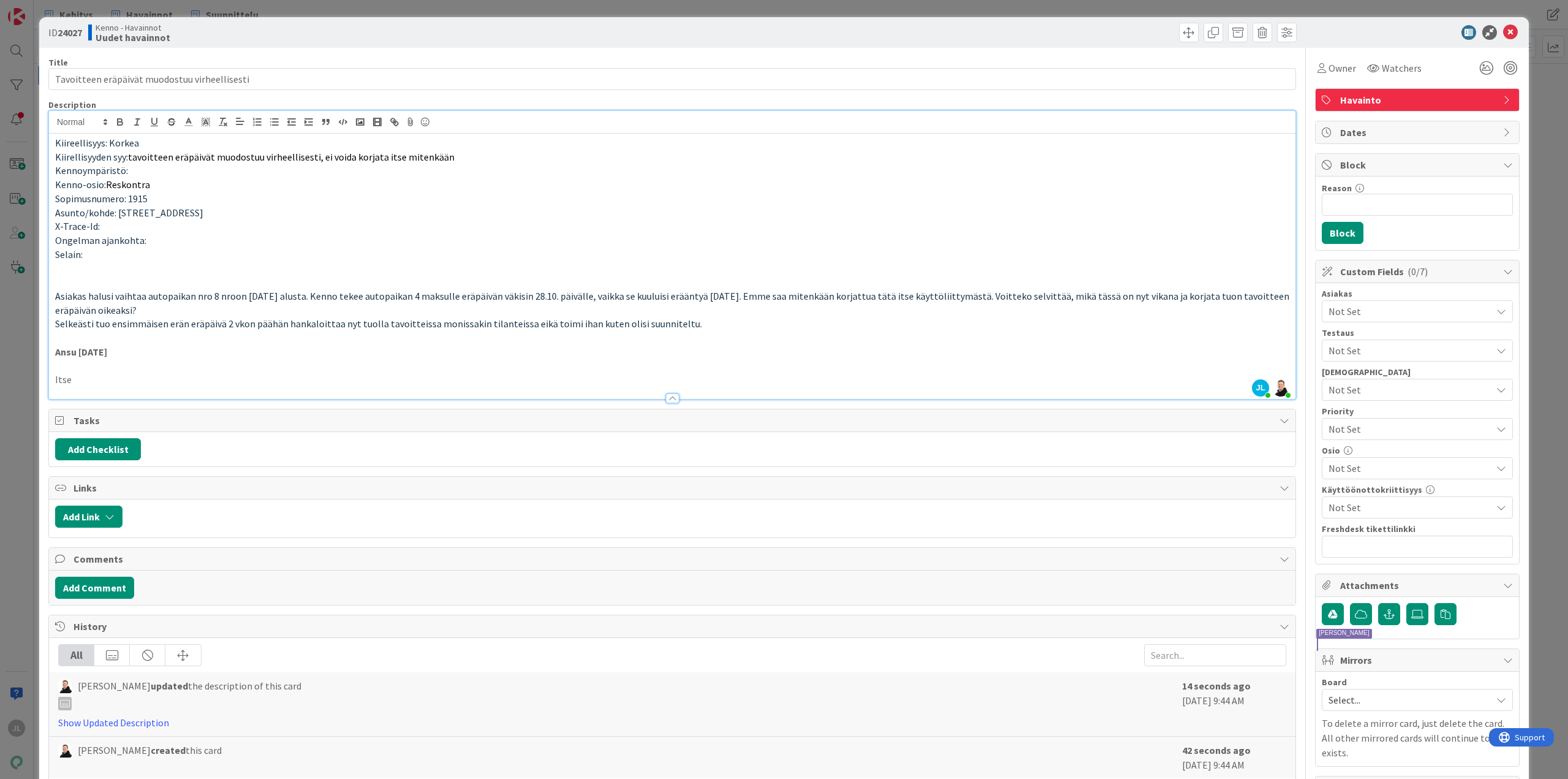
click at [21, 601] on div "ID 24027 Kenno - Havainnot Uudet havainnot Title 45 / 128 Tavoitteen eräpäivät …" at bounding box center [784, 389] width 1568 height 779
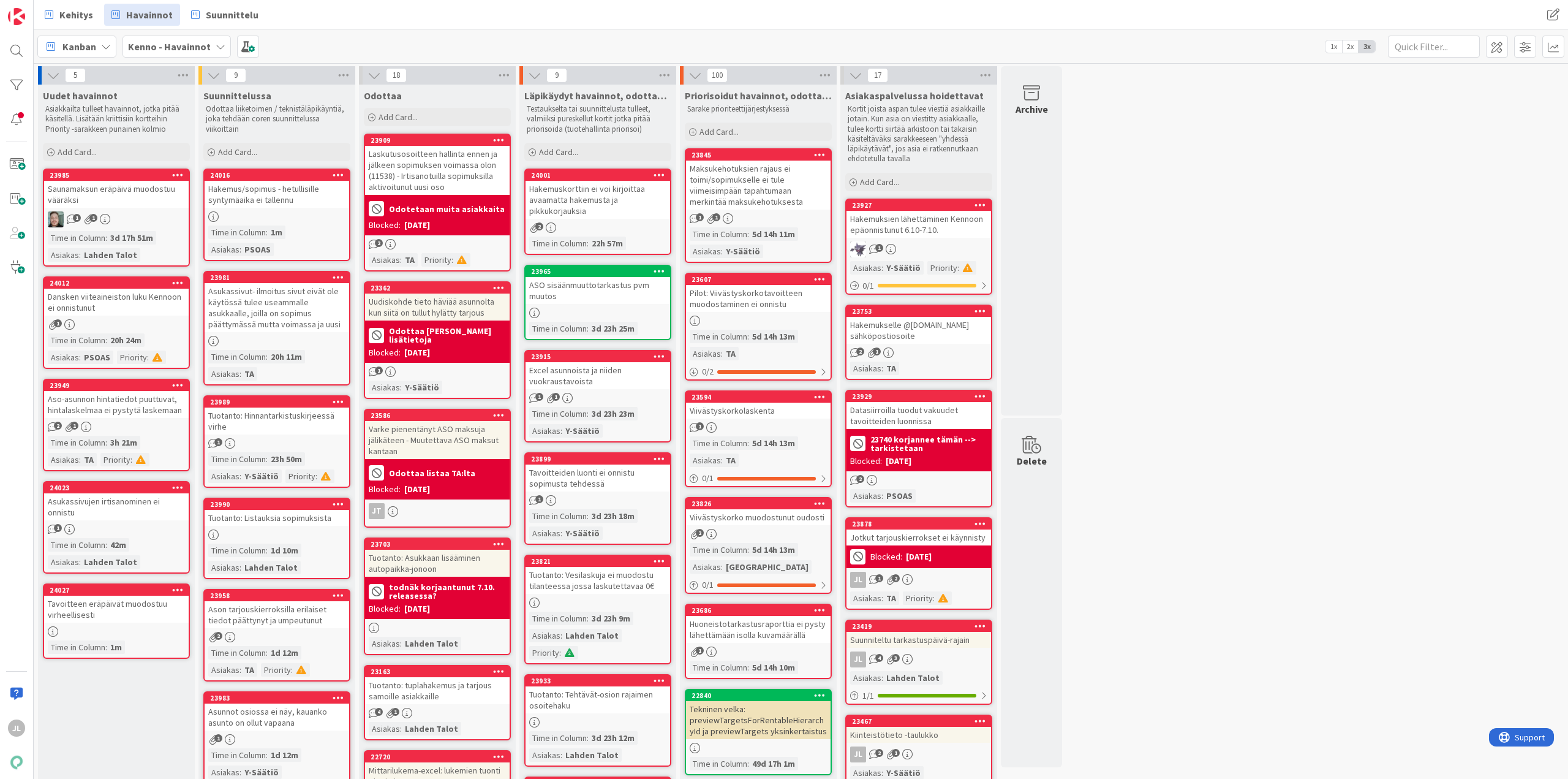
click at [147, 497] on div "Asukassivujen irtisanominen ei onnistu" at bounding box center [116, 507] width 145 height 27
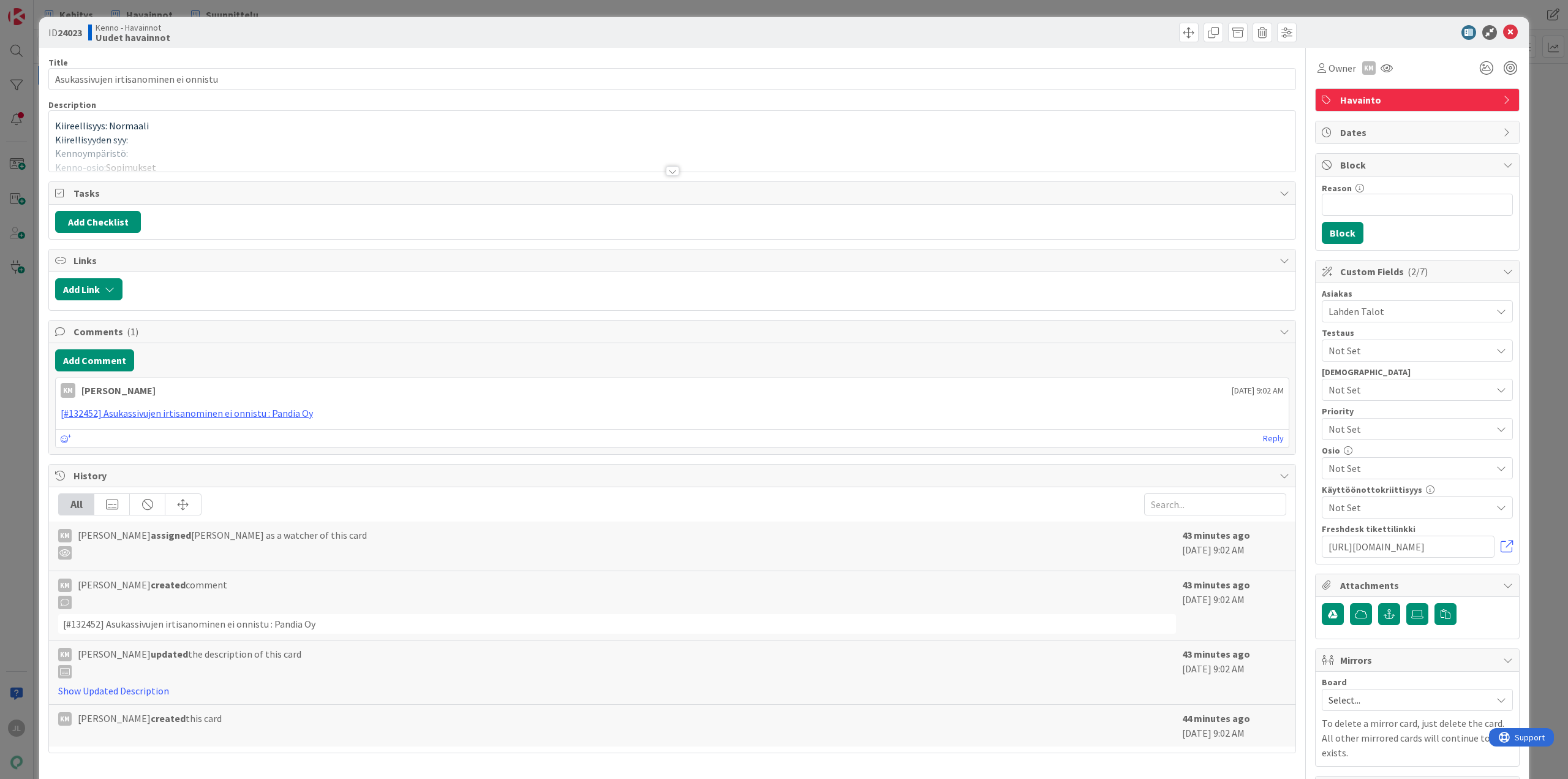
click at [391, 130] on div "Kiireellisyys: Normaali Kiirellisyyden syy: Kennoympäristö: Kenno-osio: Sopimuk…" at bounding box center [672, 141] width 1246 height 61
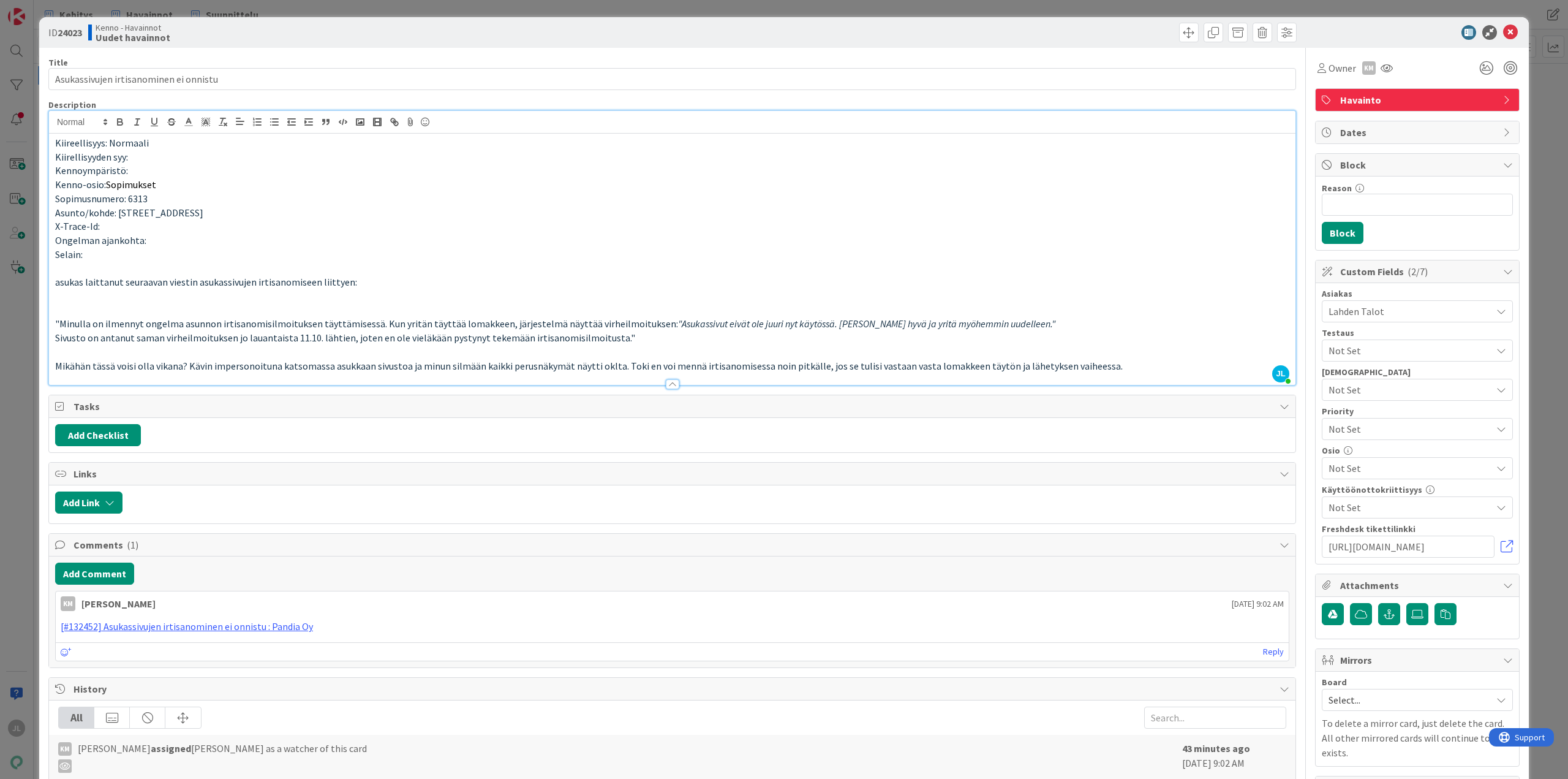
click at [17, 380] on div "ID 24023 Kenno - Havainnot Uudet havainnot Title 38 / 128 Asukassivujen irtisan…" at bounding box center [784, 389] width 1568 height 779
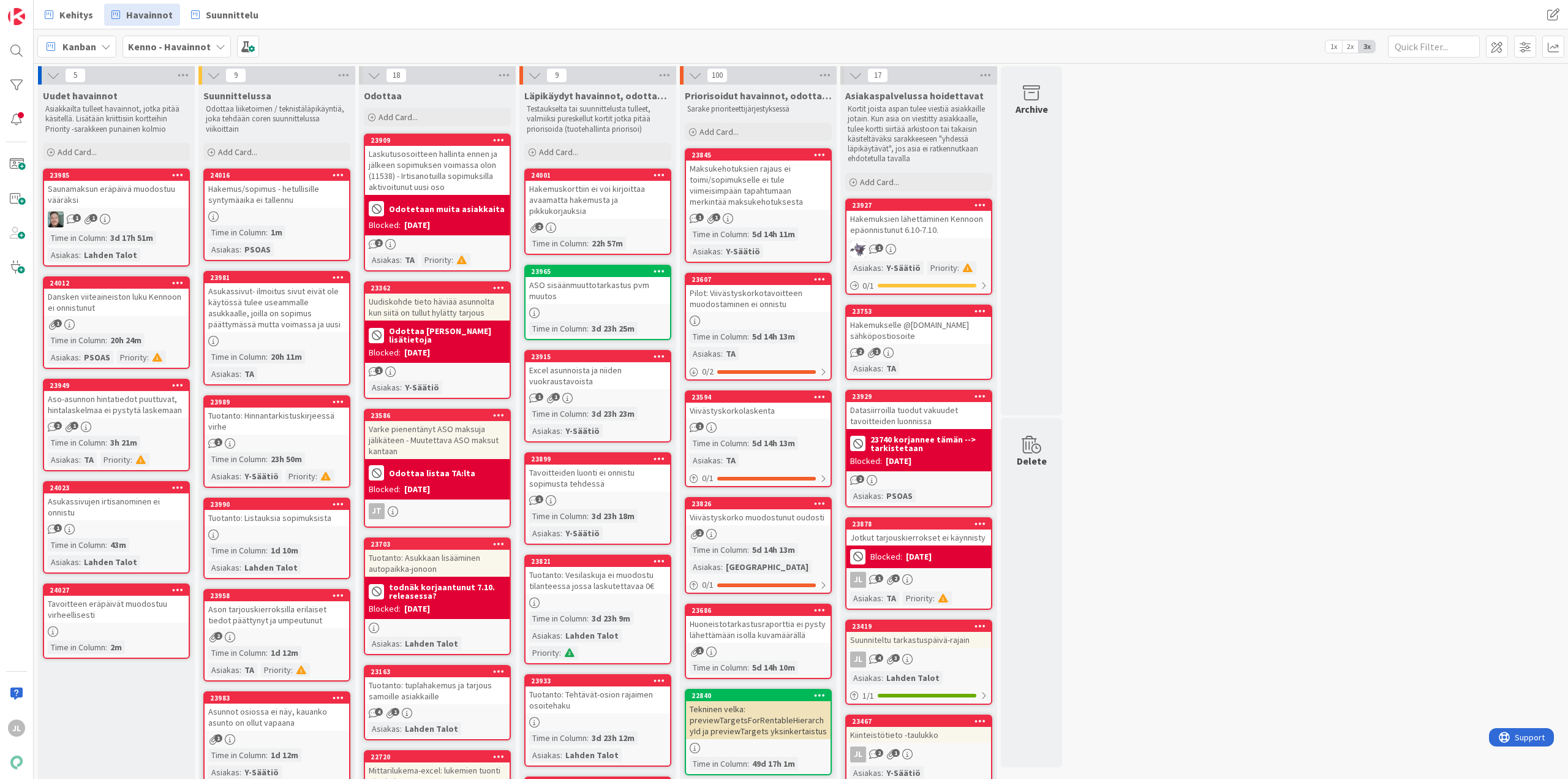
click at [249, 331] on div "Asukassivut- ilmoitus sivut eivät ole käytössä tulee useammalle asukkaalle, joi…" at bounding box center [277, 308] width 145 height 49
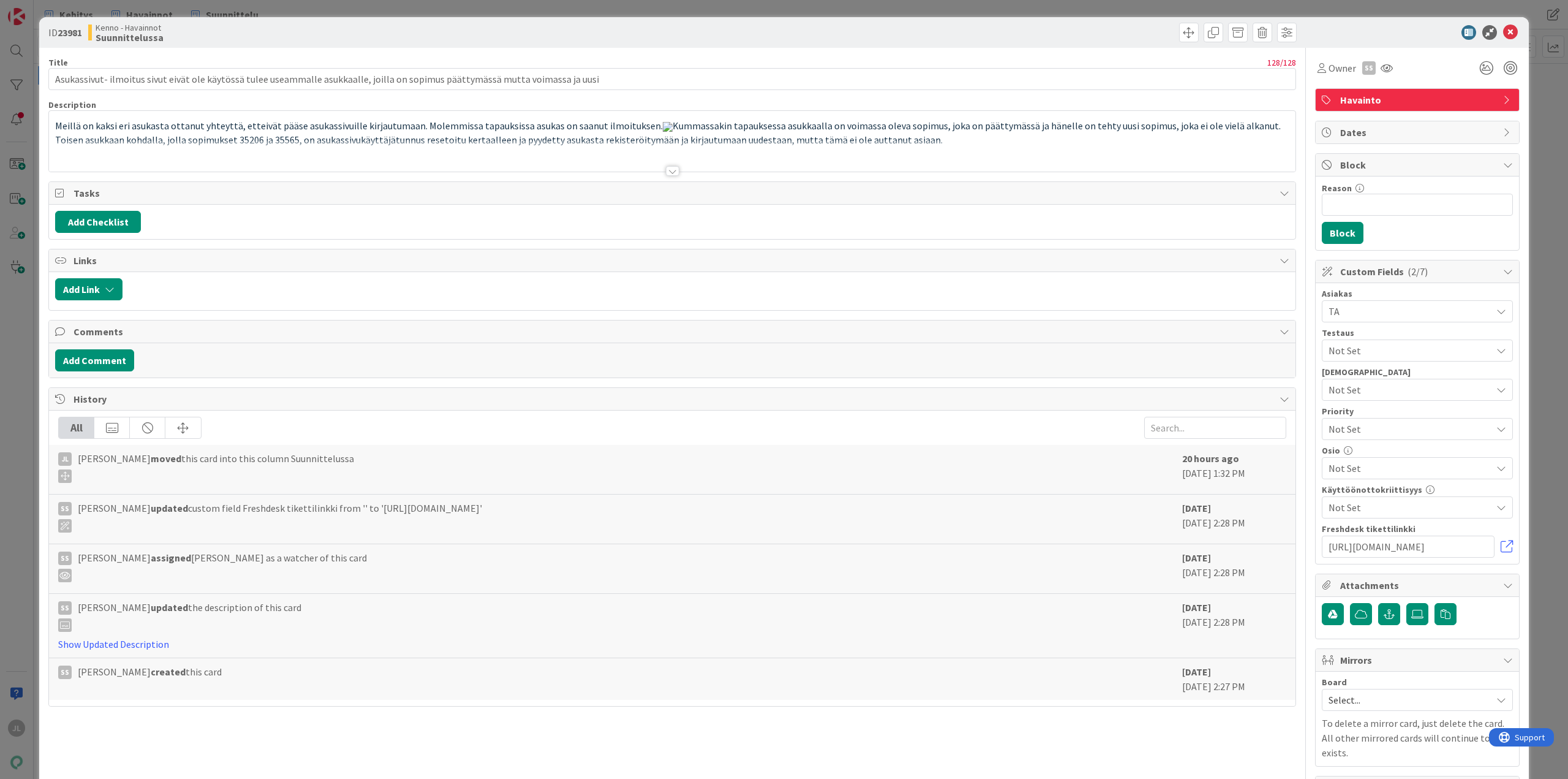
click at [68, 35] on b "23981" at bounding box center [69, 32] width 24 height 12
copy b "23981"
click at [10, 568] on div "ID 23981 Kenno - Havainnot Suunnittelussa Title 128 / 128 Asukassivut- ilmoitus…" at bounding box center [784, 389] width 1568 height 779
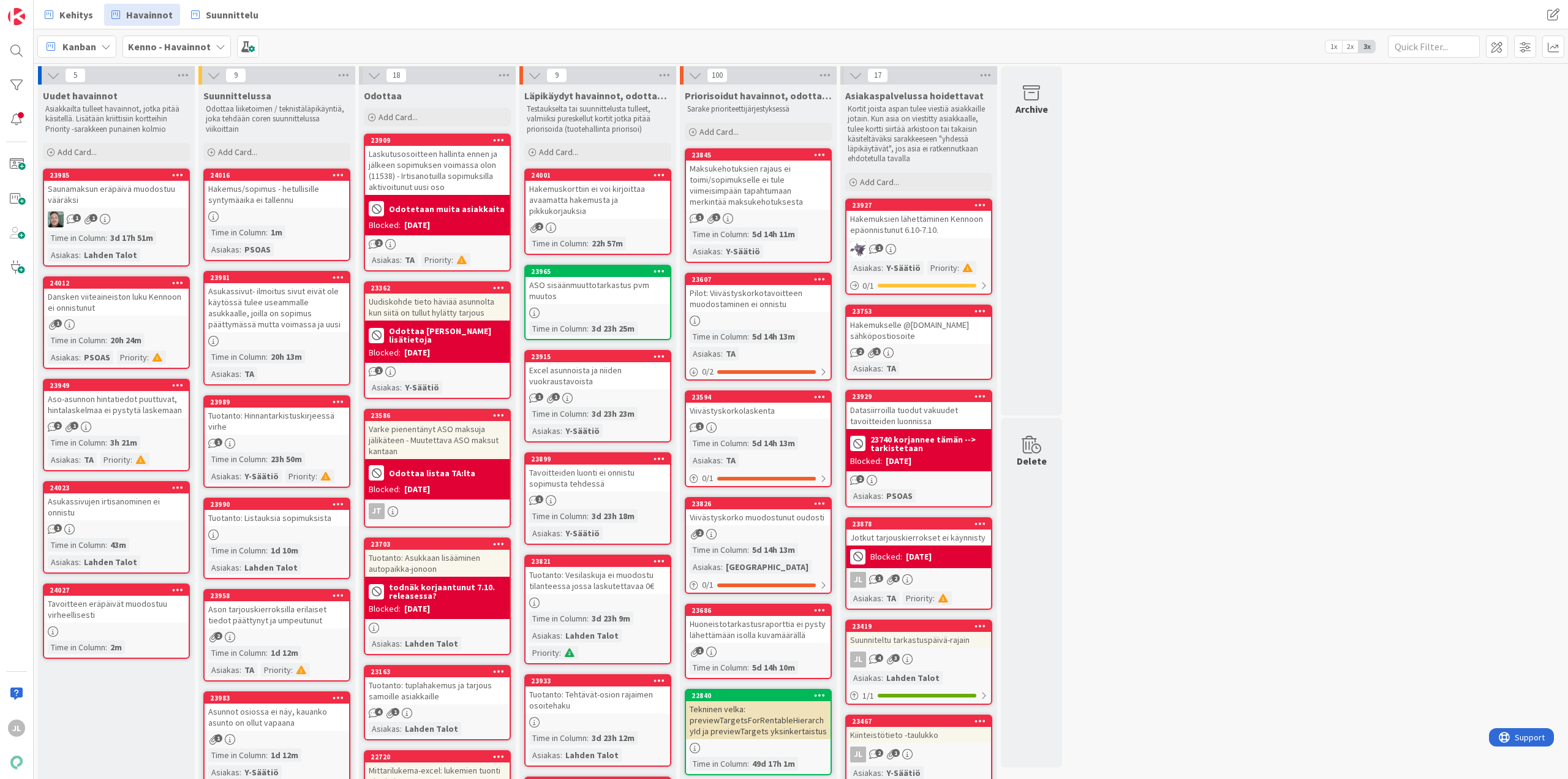
click at [126, 503] on div "Asukassivujen irtisanominen ei onnistu" at bounding box center [116, 507] width 145 height 27
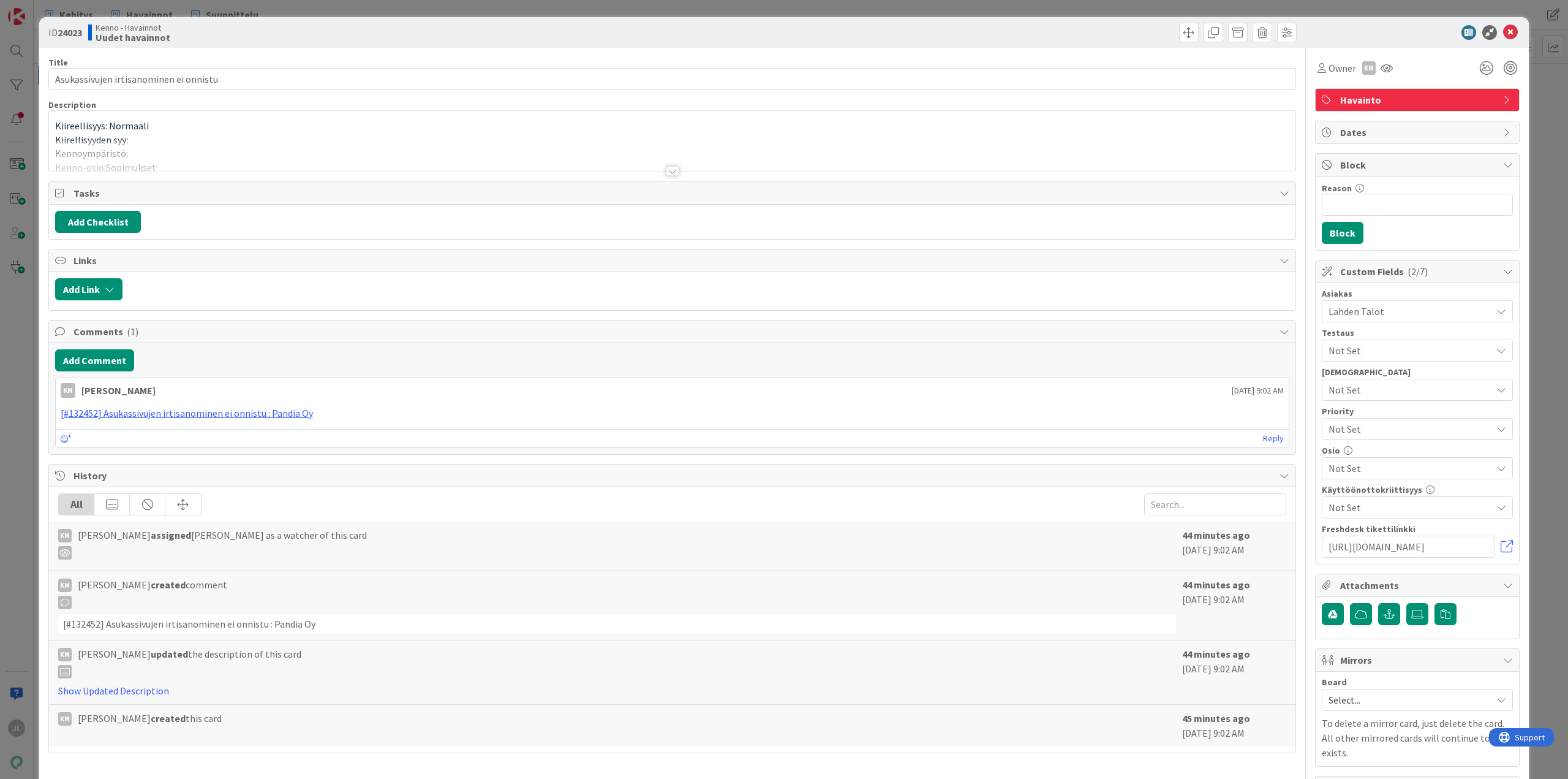
click at [233, 146] on div at bounding box center [672, 156] width 1246 height 32
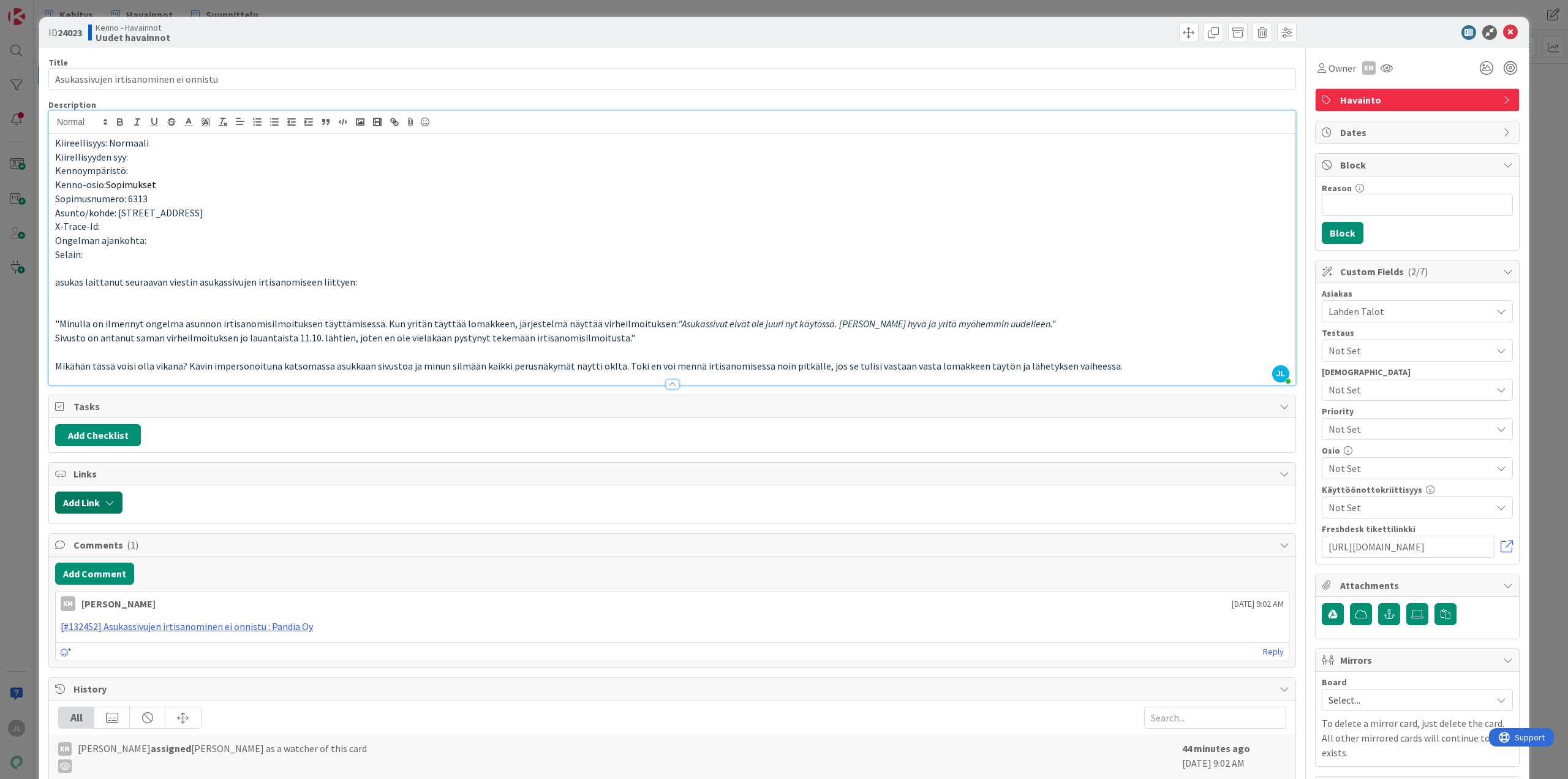
click at [92, 498] on button "Add Link" at bounding box center [89, 502] width 68 height 22
click at [127, 584] on span "Current Board" at bounding box center [100, 578] width 59 height 12
click at [90, 627] on span "All Boards" at bounding box center [153, 628] width 170 height 18
click at [95, 609] on input "text" at bounding box center [147, 606] width 172 height 22
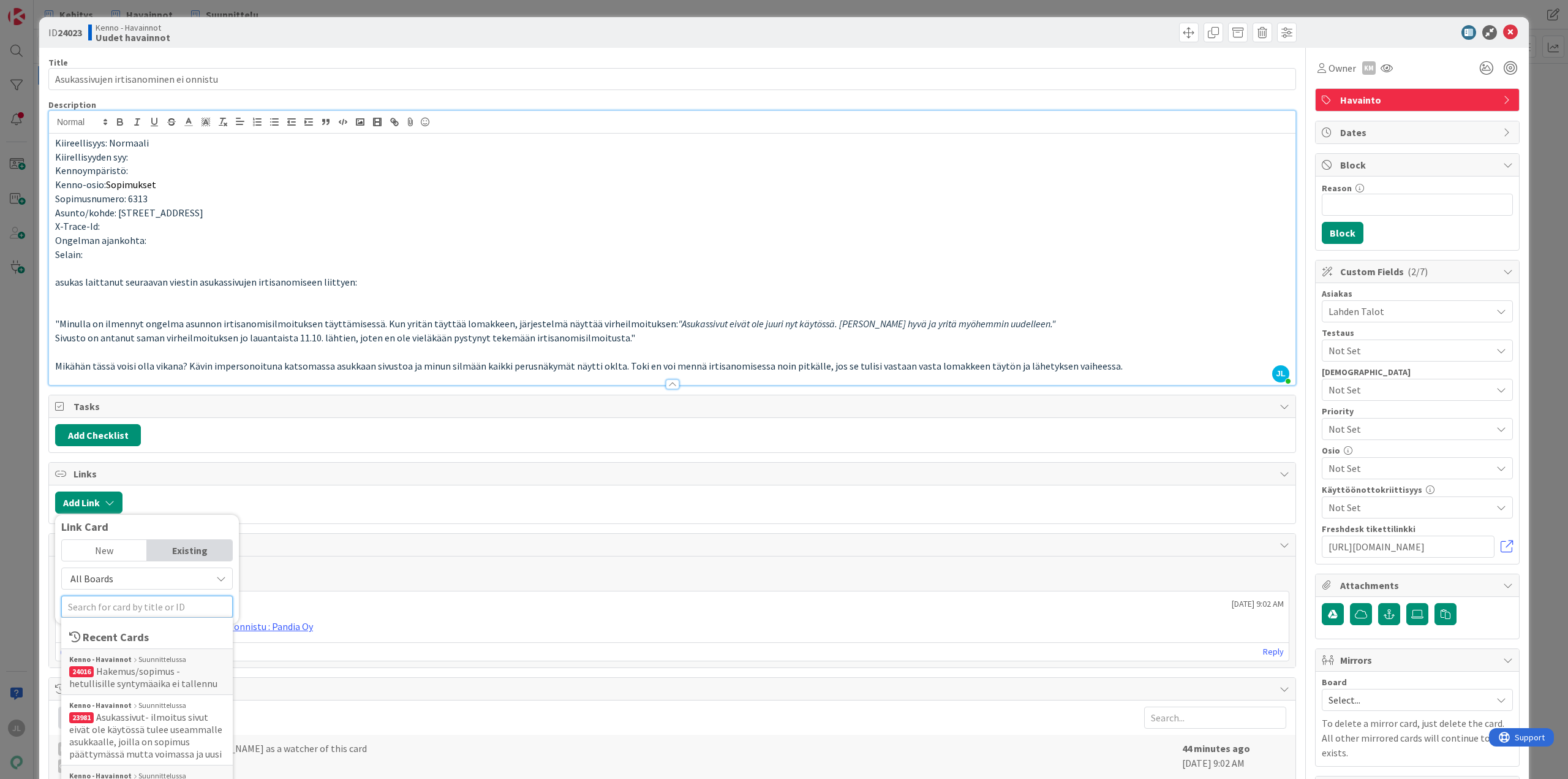
paste input "23981"
type input "23981"
click at [153, 684] on span "Asukassivut- ilmoitus sivut eivät ole käytössä tulee useammalle asukkaalle, joi…" at bounding box center [145, 689] width 153 height 49
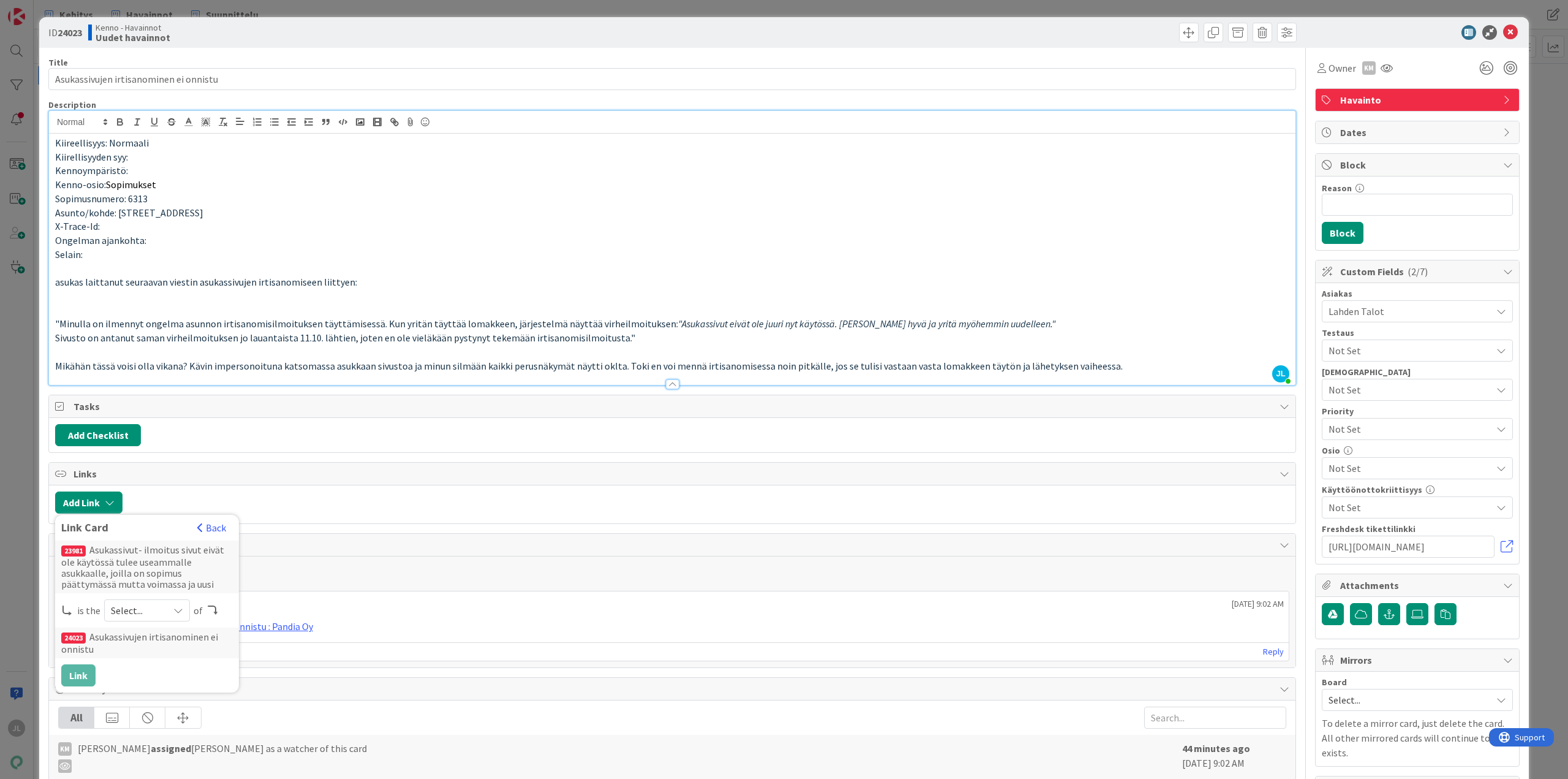
click at [164, 608] on div "Select..." at bounding box center [147, 610] width 86 height 22
drag, startPoint x: 164, startPoint y: 636, endPoint x: 157, endPoint y: 648, distance: 13.9
click at [164, 637] on span "parent" at bounding box center [211, 639] width 139 height 18
click at [76, 679] on button "Link" at bounding box center [78, 675] width 35 height 22
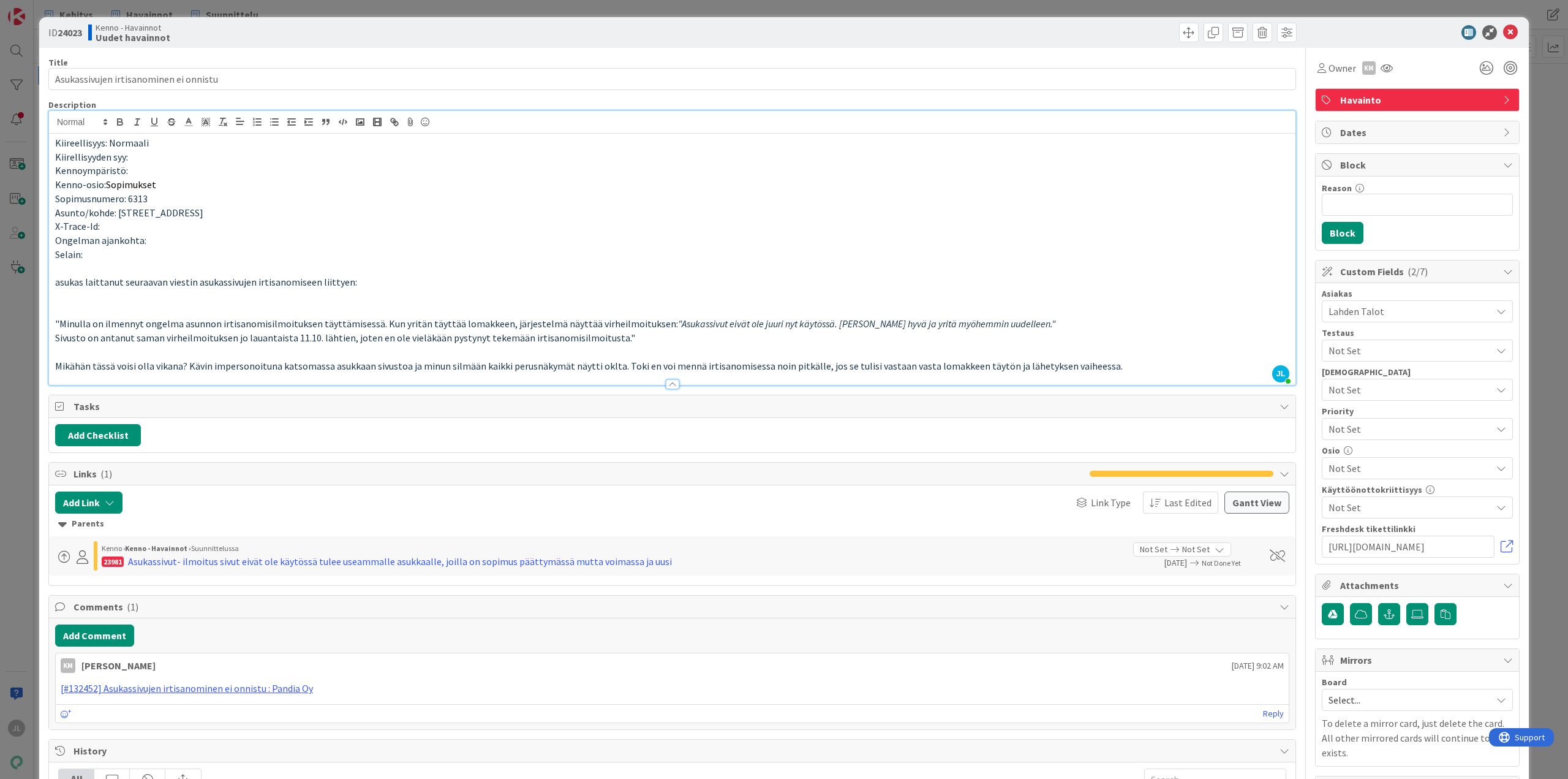
click at [21, 424] on div "ID 24023 Kenno - Havainnot Uudet havainnot Title 38 / 128 Asukassivujen irtisan…" at bounding box center [784, 389] width 1568 height 779
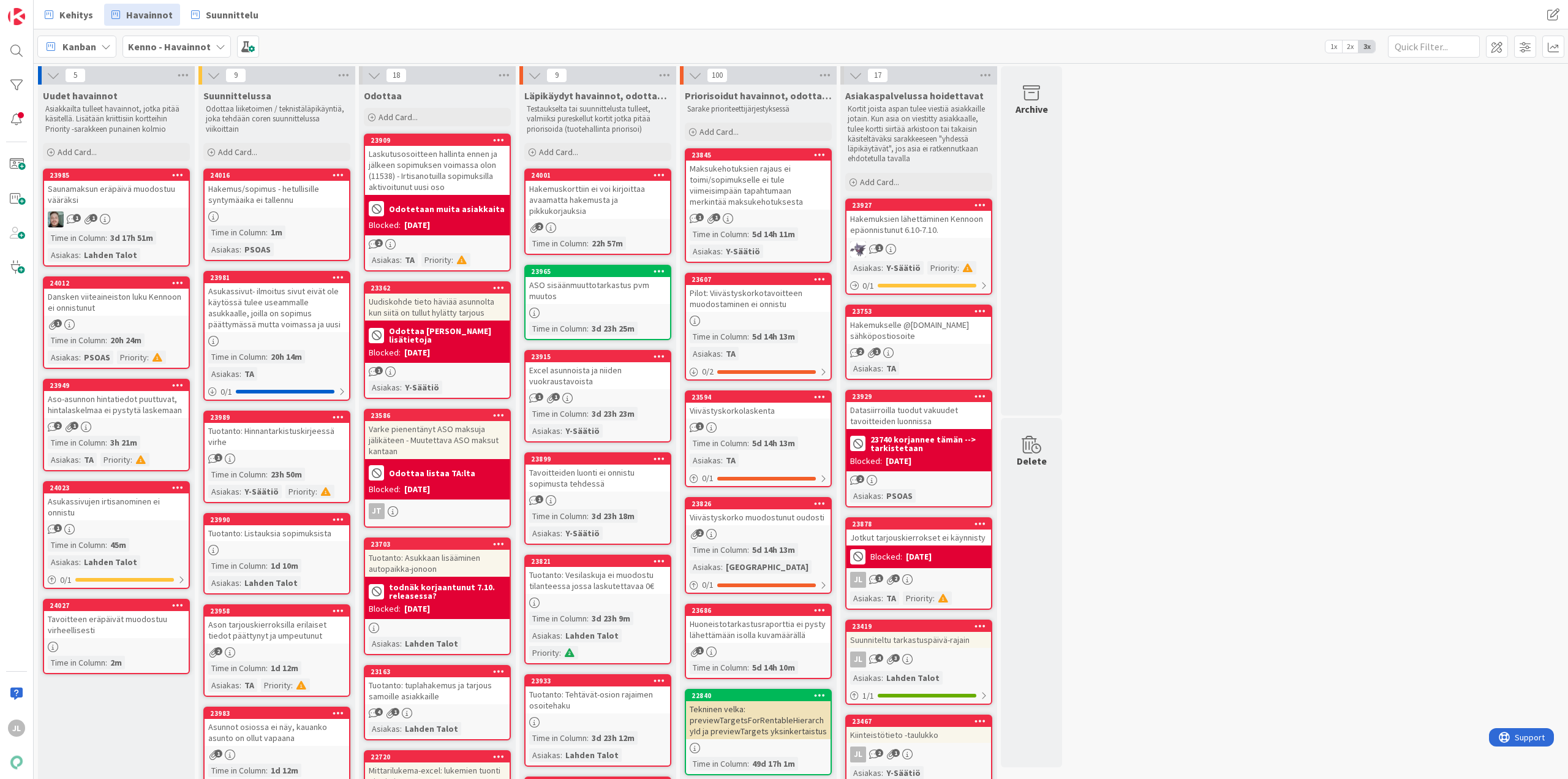
click at [119, 507] on div "Asukassivujen irtisanominen ei onnistu" at bounding box center [116, 507] width 145 height 27
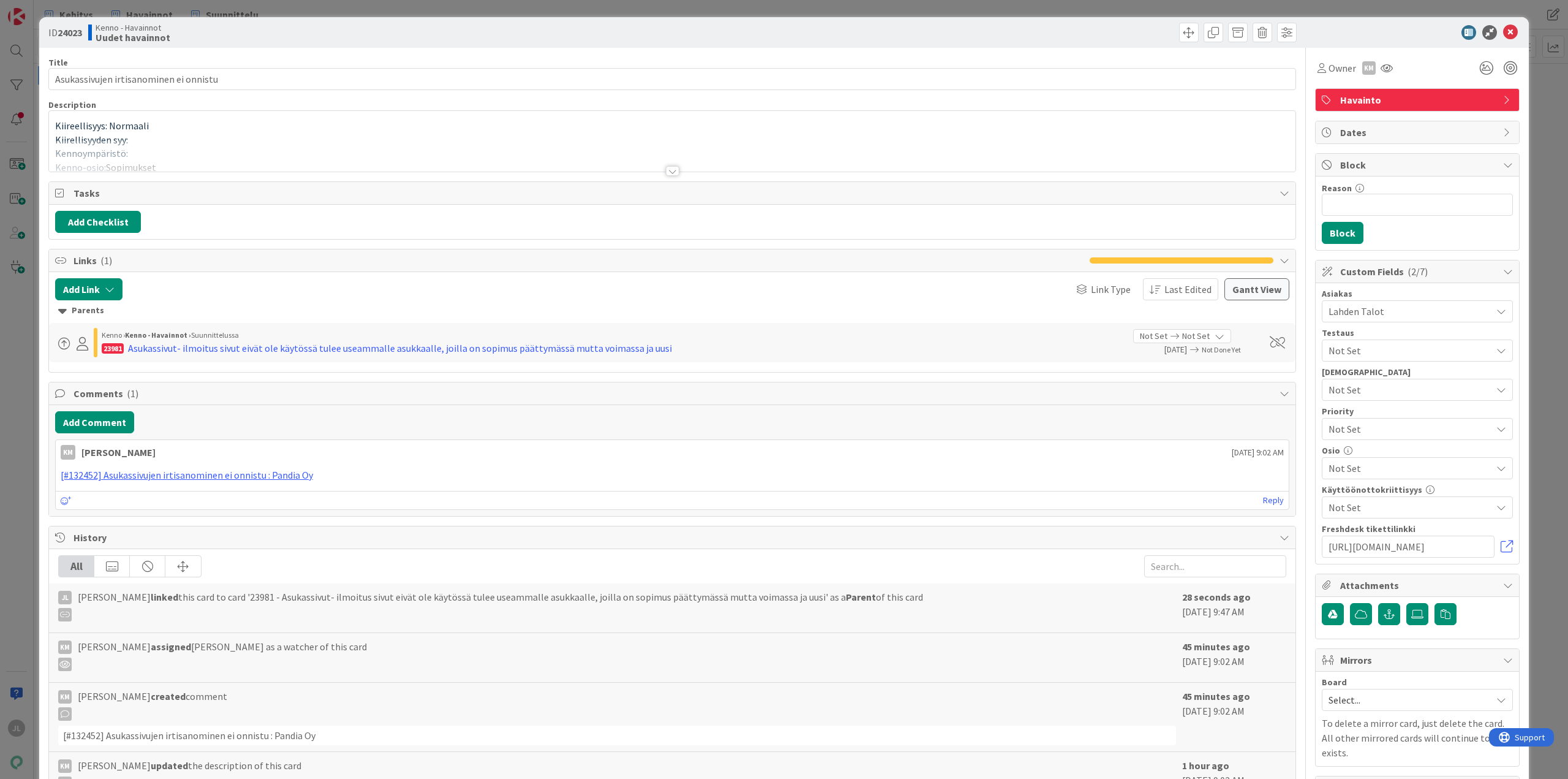
click at [266, 143] on div at bounding box center [672, 156] width 1246 height 32
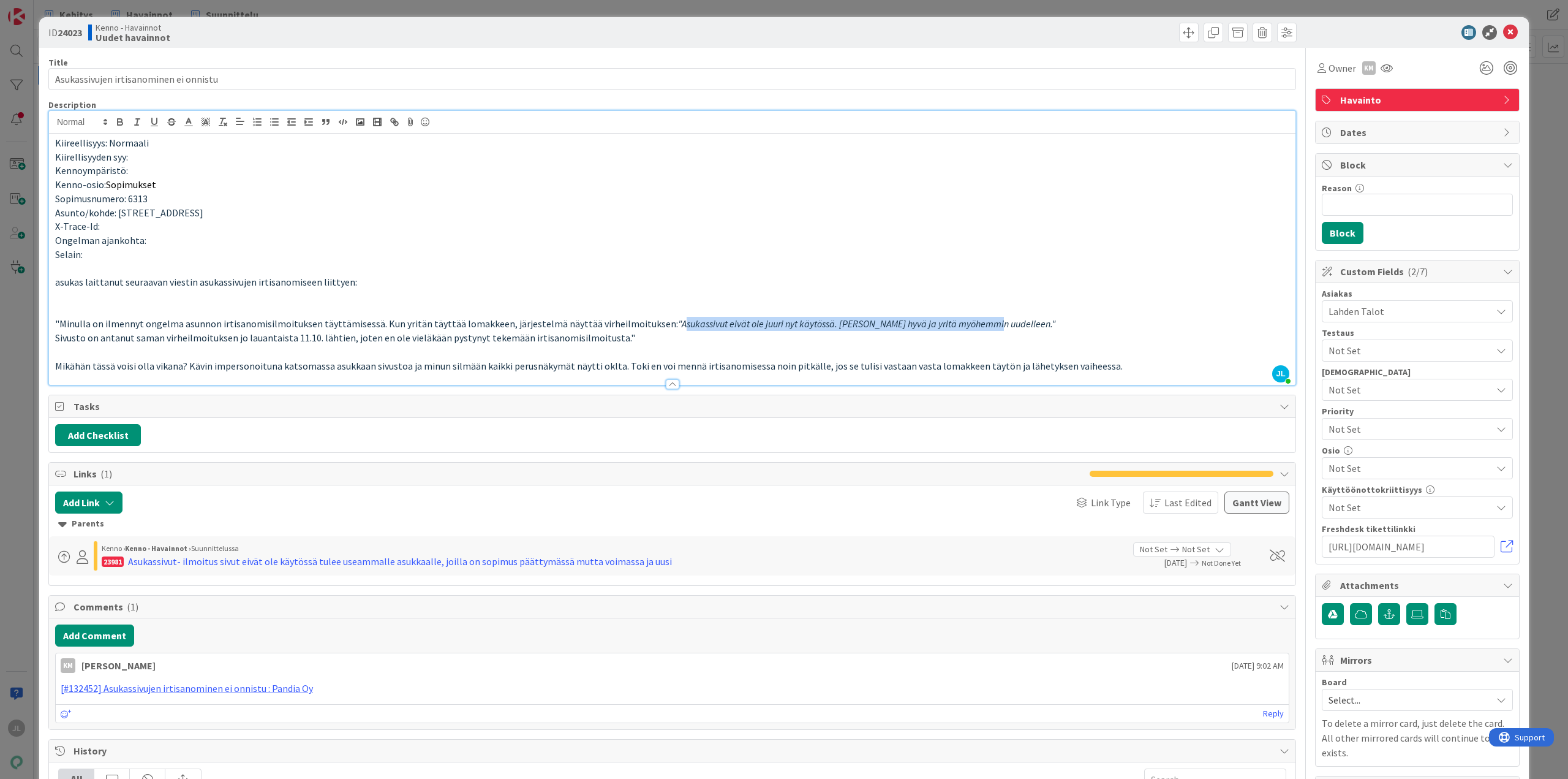
drag, startPoint x: 662, startPoint y: 324, endPoint x: 1054, endPoint y: 376, distance: 395.4
click at [972, 324] on em ""Asukassivut eivät ole juuri nyt käytössä. [PERSON_NAME] hyvä ja yritä myöhemmi…" at bounding box center [867, 323] width 378 height 12
copy em "sukassivut eivät ole juuri nyt käytössä. Ole hyvä ja yritä myöhemmin uudellee"
click at [81, 299] on p at bounding box center [672, 296] width 1234 height 14
drag, startPoint x: 708, startPoint y: 326, endPoint x: 976, endPoint y: 323, distance: 268.0
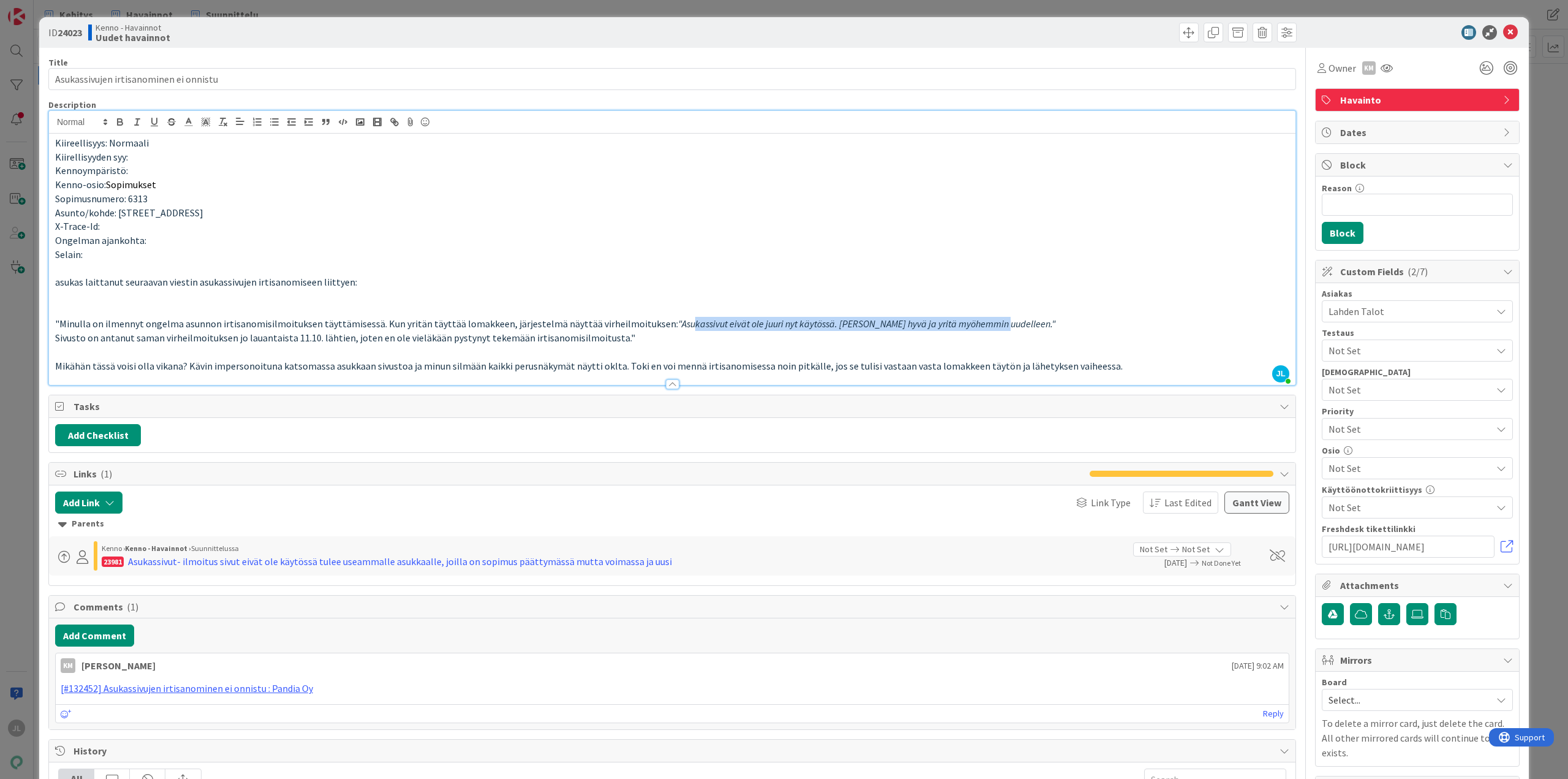
click at [976, 323] on em ""Asukassivut eivät ole juuri nyt käytössä. [PERSON_NAME] hyvä ja yritä myöhemmi…" at bounding box center [867, 323] width 378 height 12
copy em "kassivut eivät ole juuri nyt käytössä. Ole hyvä ja yritä myöhemmin uudelleen."
click at [308, 562] on div "Asukassivut- ilmoitus sivut eivät ole käytössä tulee useammalle asukkaalle, joi…" at bounding box center [399, 561] width 544 height 15
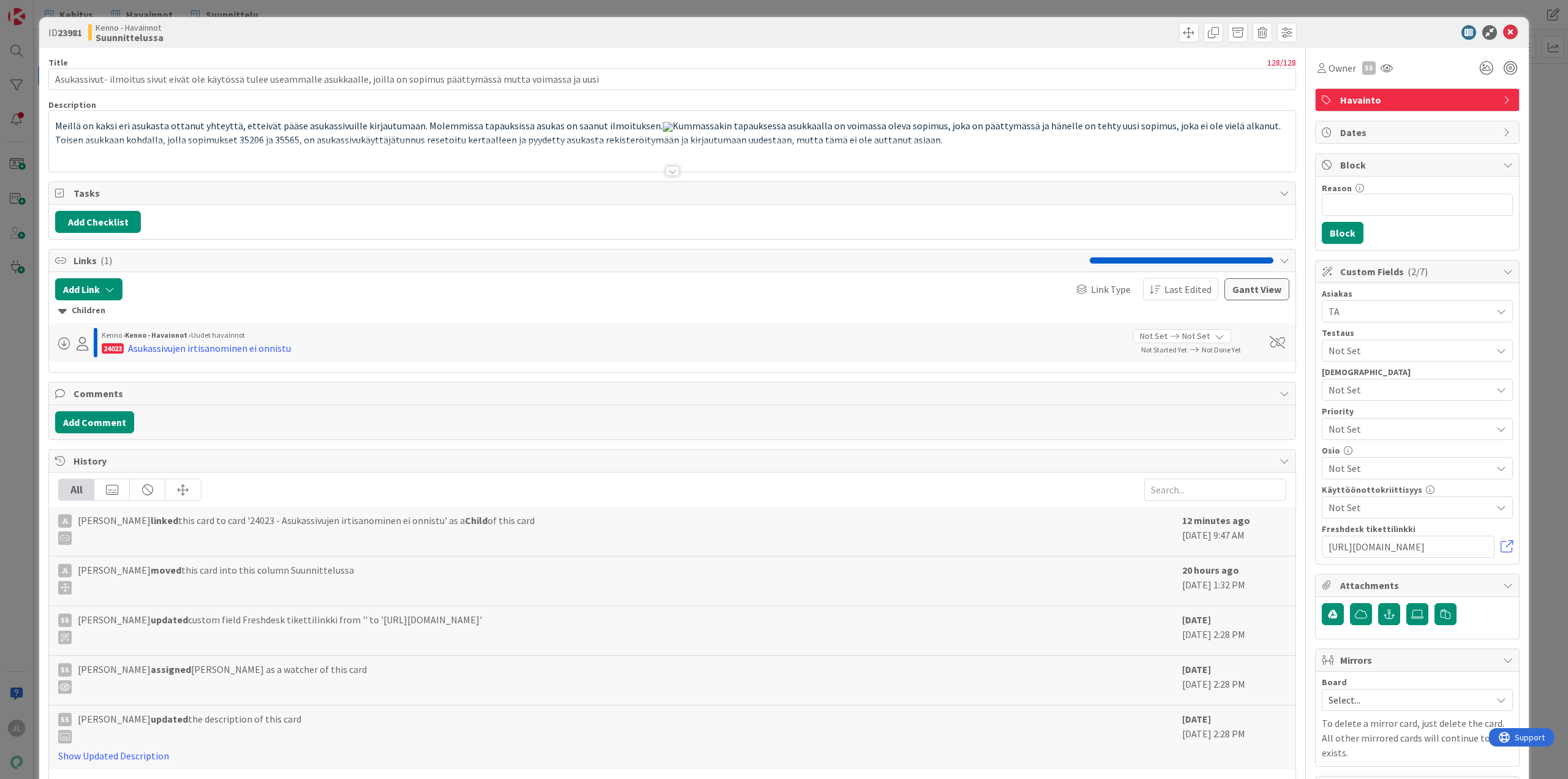
click at [275, 150] on div at bounding box center [672, 156] width 1246 height 32
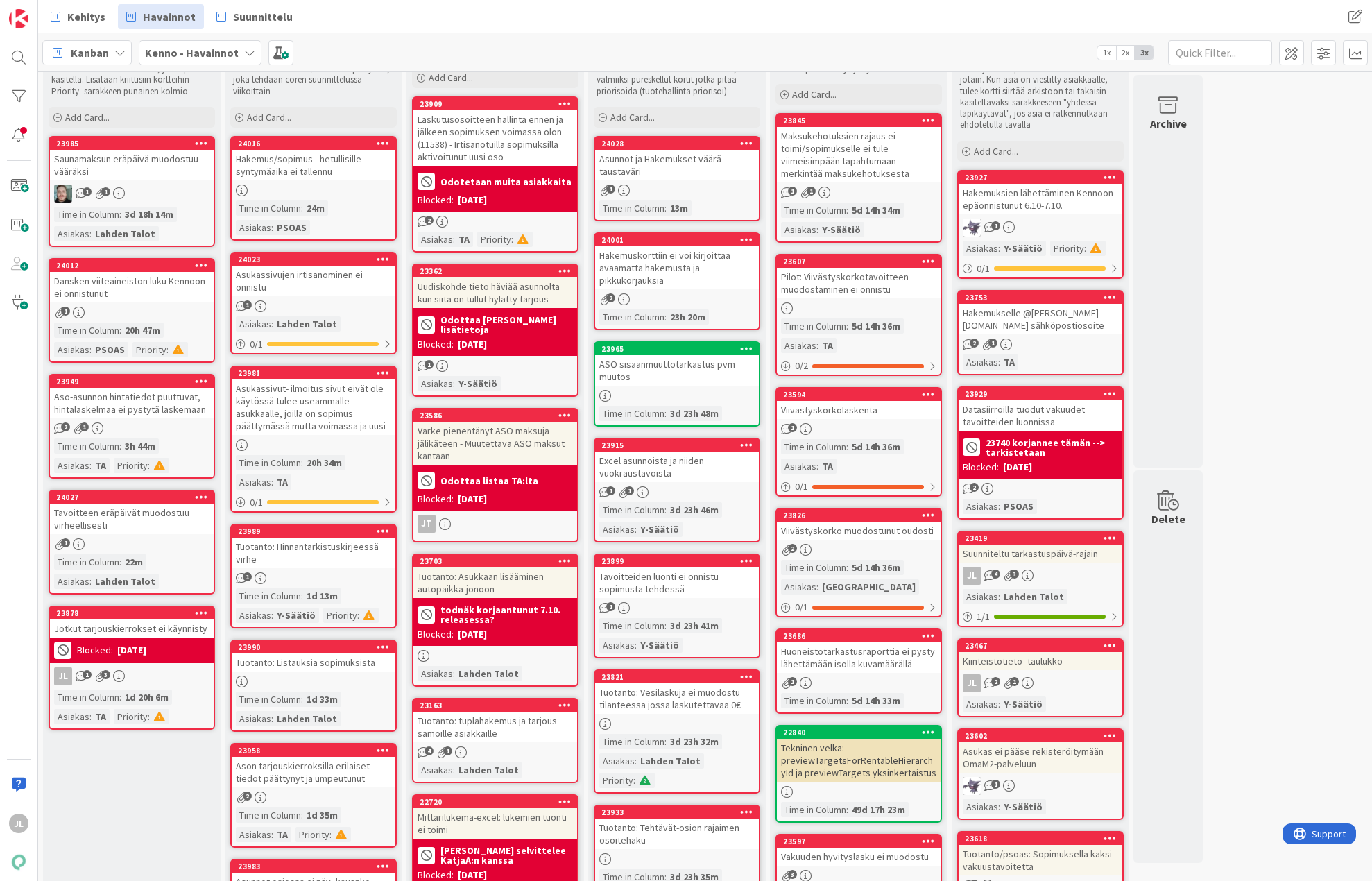
scroll to position [52, 0]
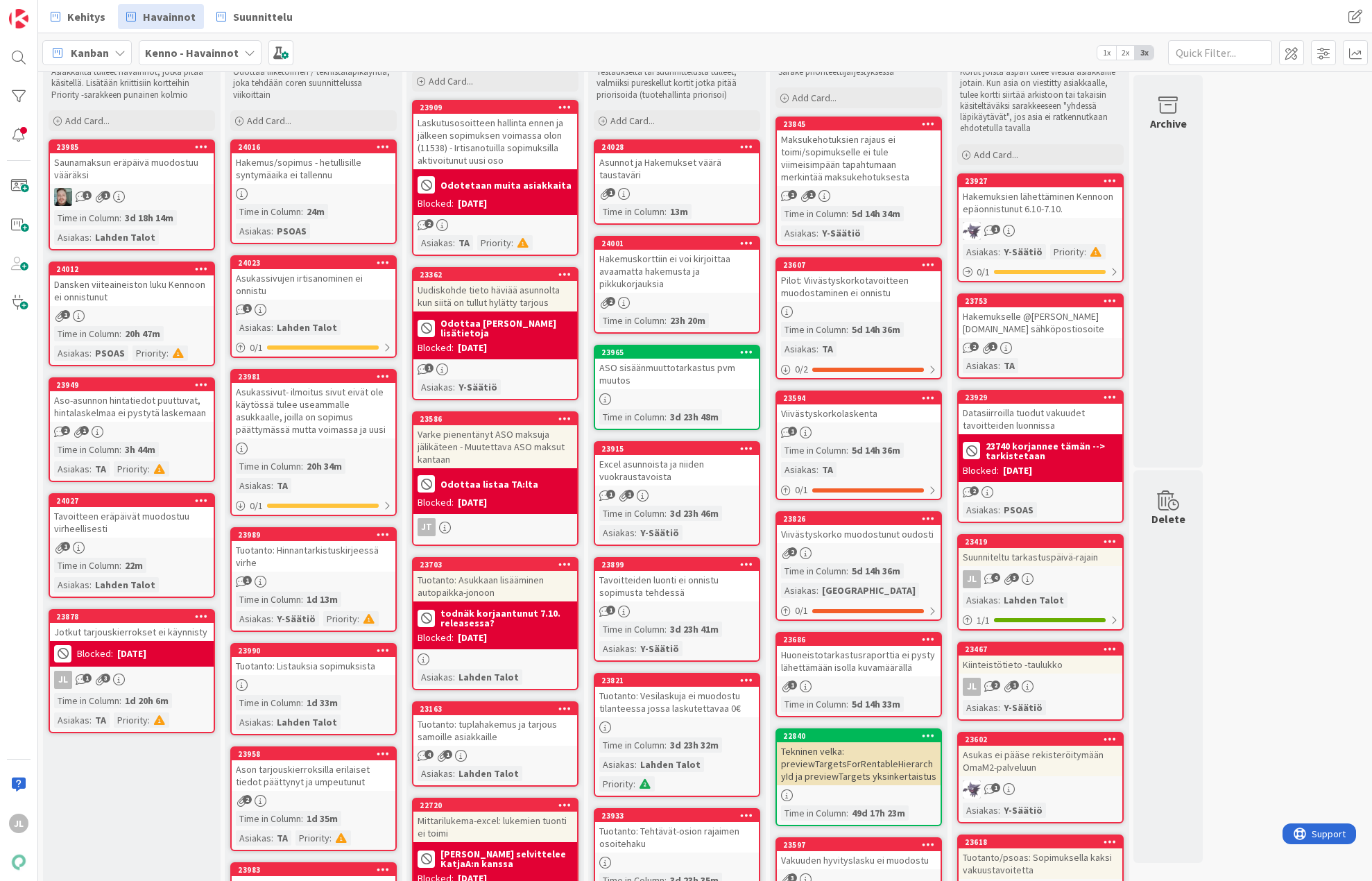
click at [312, 442] on div at bounding box center [313, 448] width 164 height 12
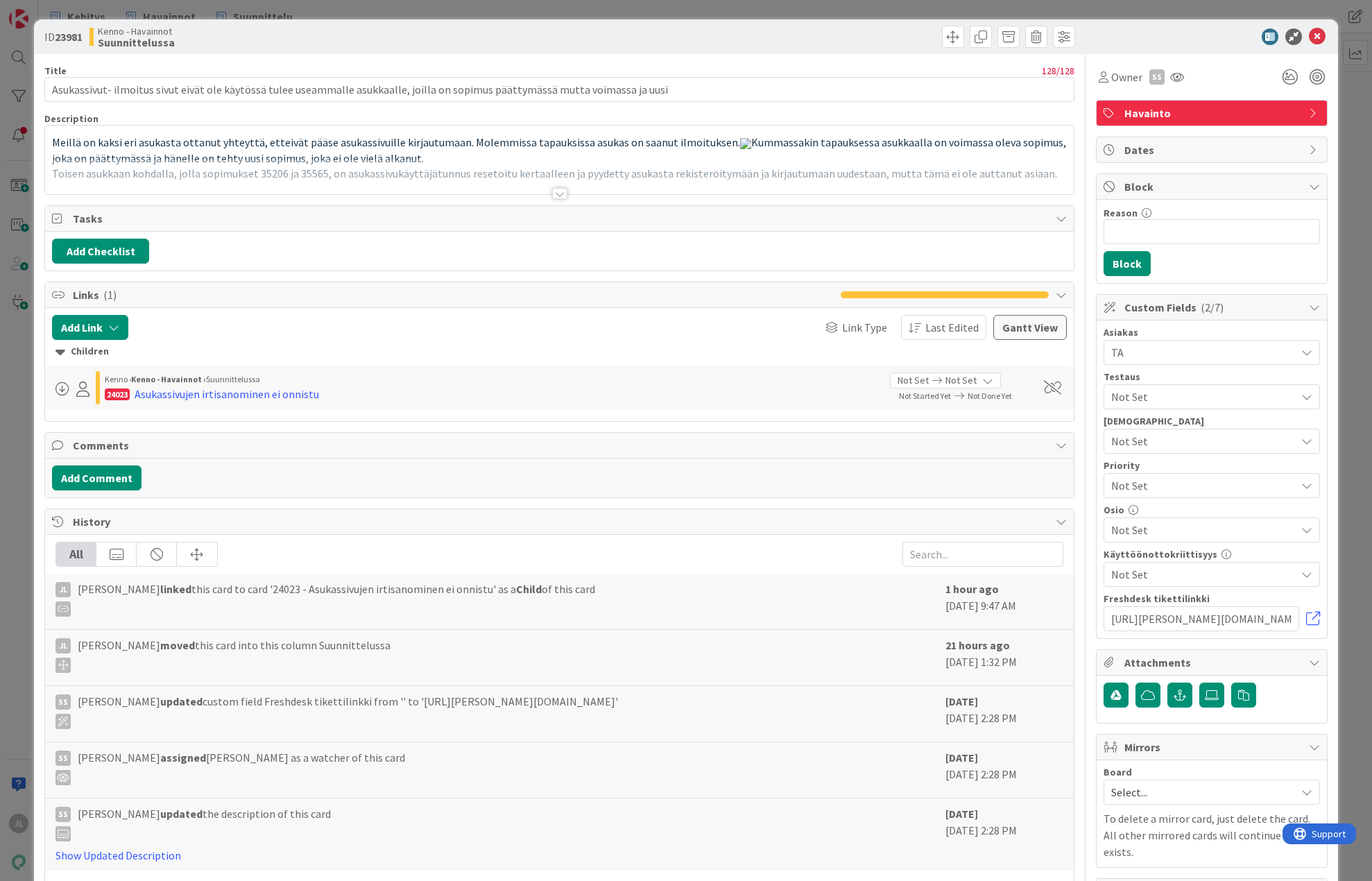
click at [389, 160] on div at bounding box center [558, 176] width 1028 height 36
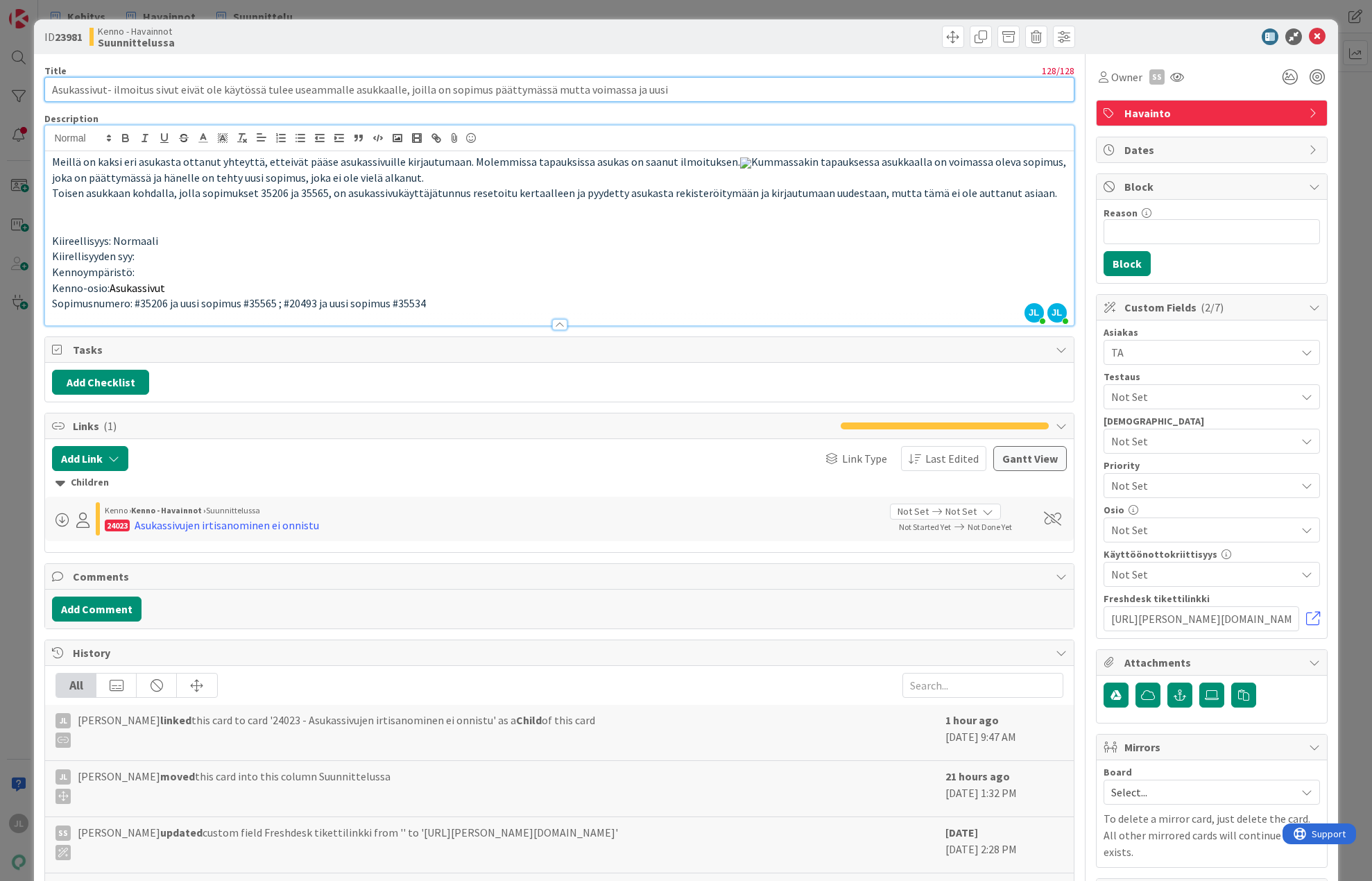
drag, startPoint x: 256, startPoint y: 86, endPoint x: 16, endPoint y: 87, distance: 240.0
click at [16, 87] on div "ID 23981 Kenno - Havainnot Suunnittelussa Title 128 / 128 Asukassivut- ilmoitus…" at bounding box center [686, 440] width 1372 height 881
click at [266, 91] on input "Asukassivut- ilmoitus sivut eivät ole käytössä tulee useammalle asukkaalle, joi…" at bounding box center [558, 90] width 1029 height 25
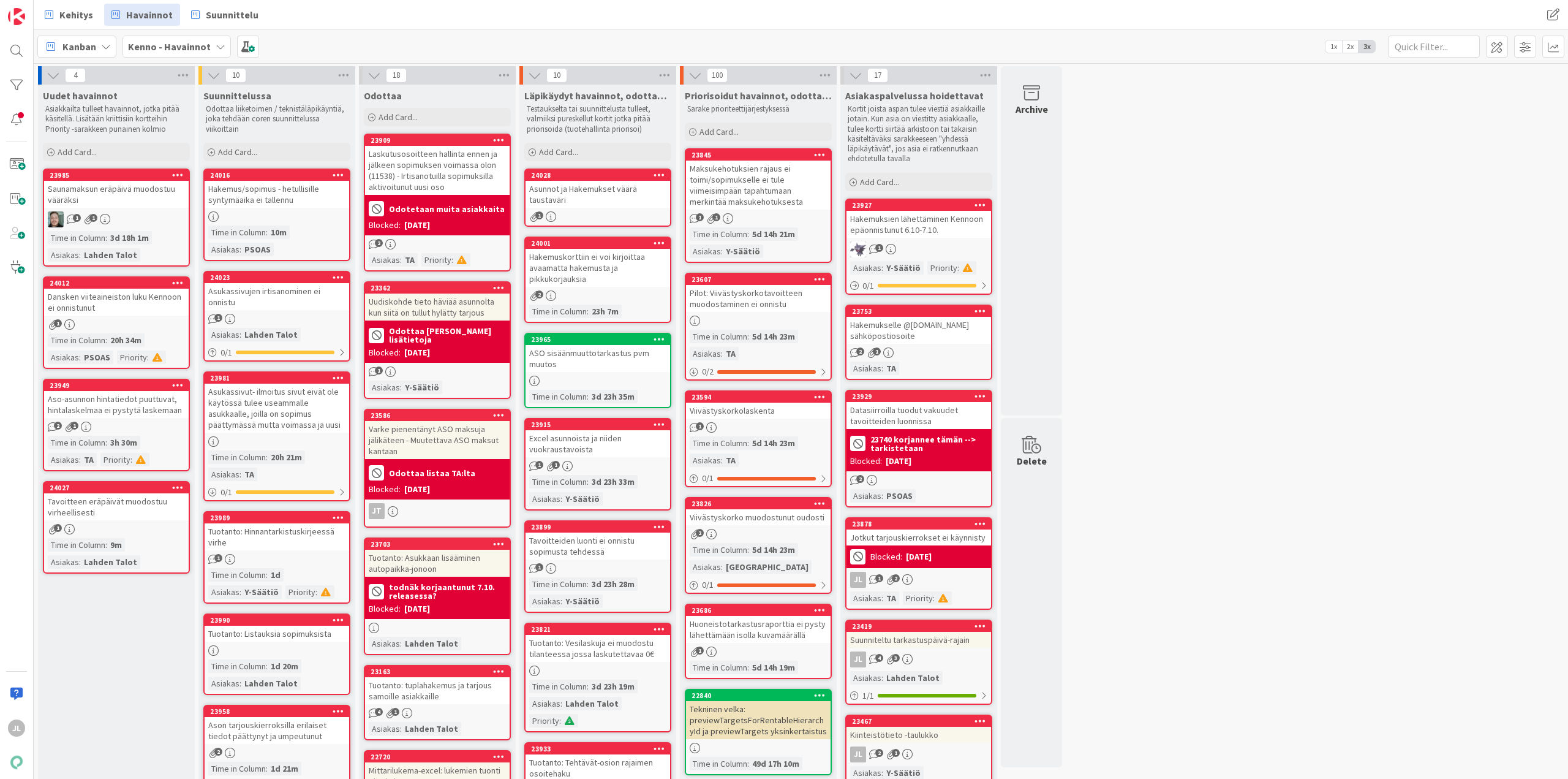
click at [300, 294] on div "Asukassivujen irtisanominen ei onnistu" at bounding box center [277, 297] width 145 height 27
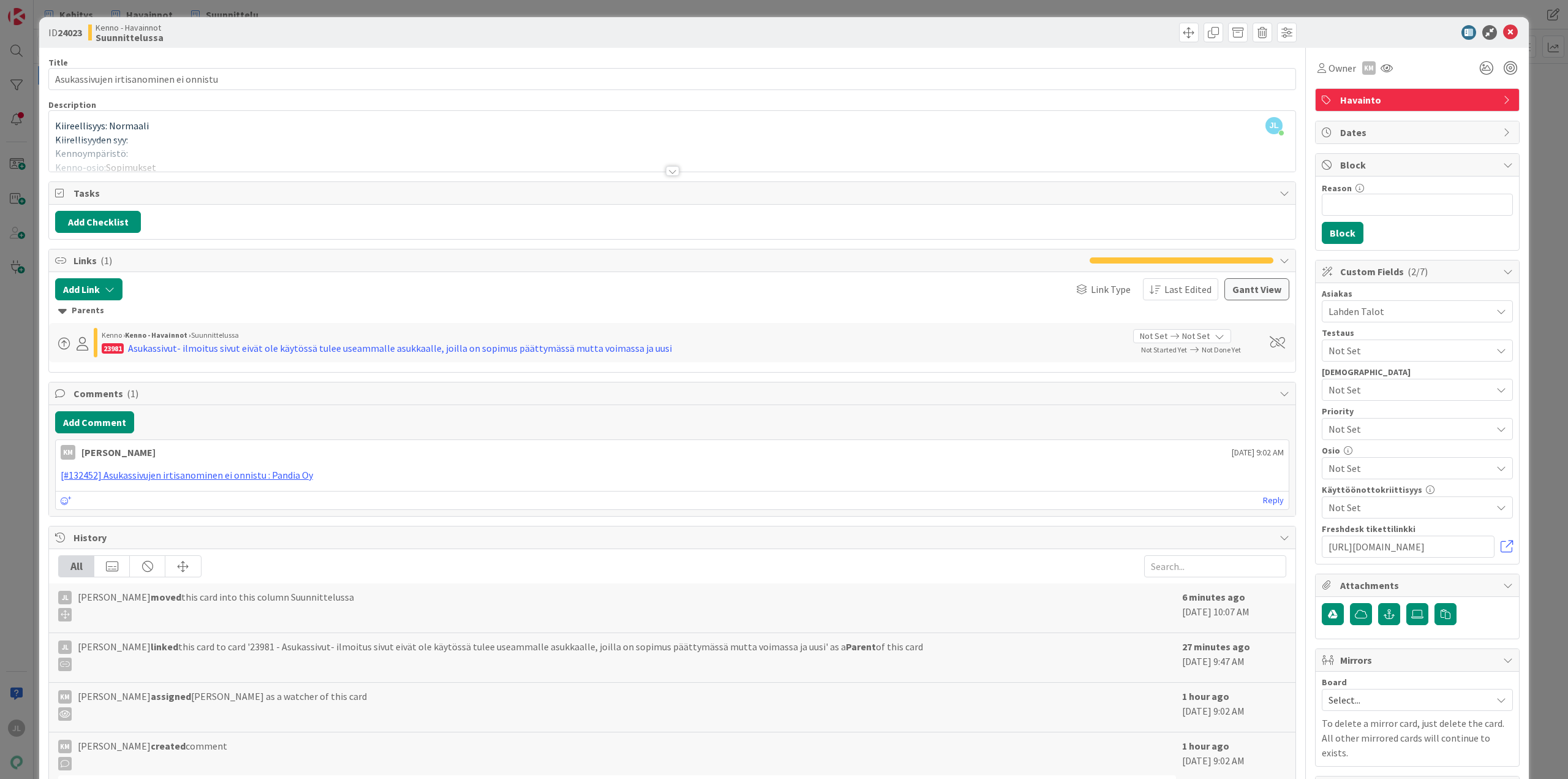
click at [288, 152] on div at bounding box center [672, 156] width 1246 height 32
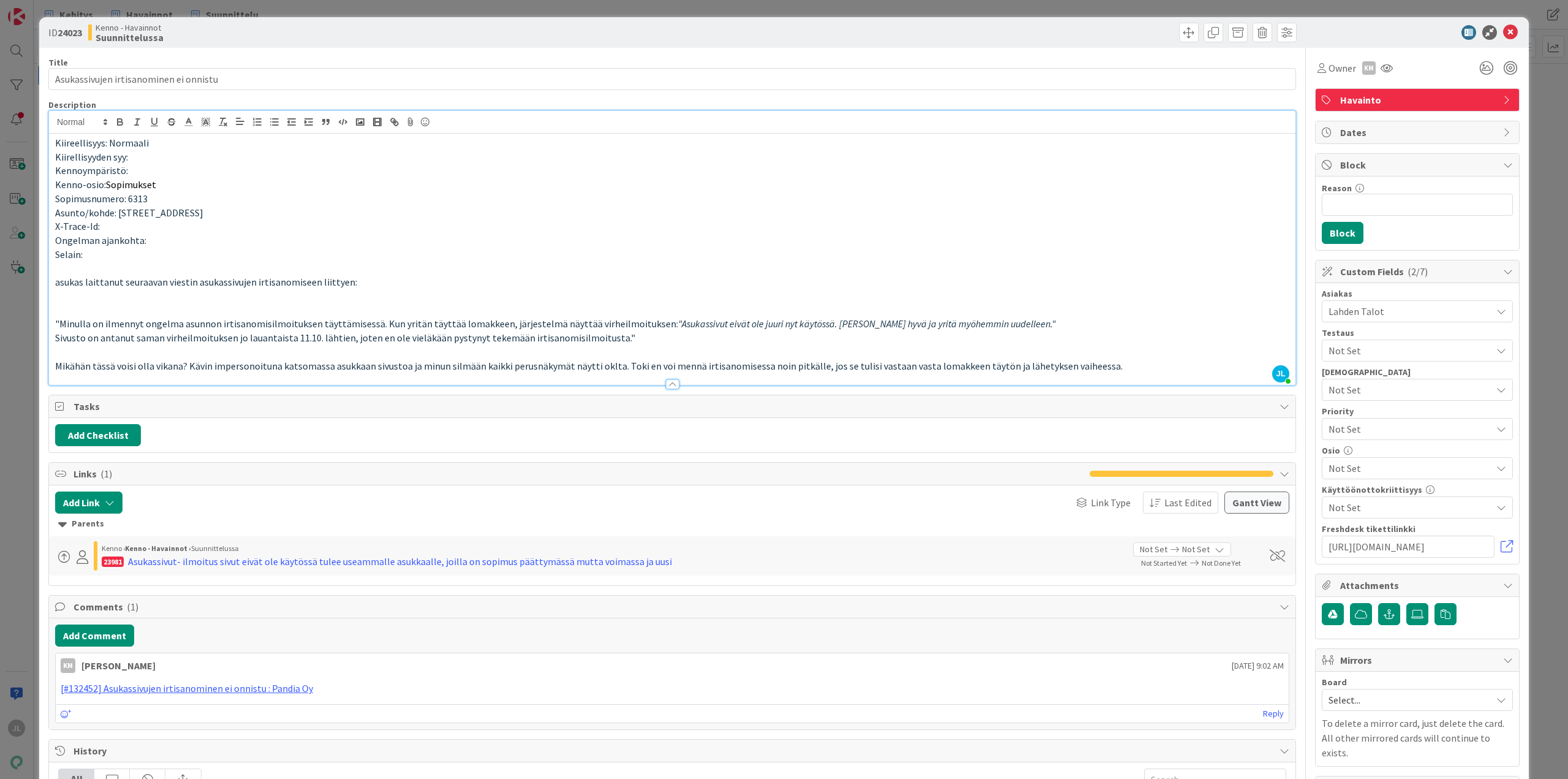
click at [132, 202] on span "Sopimusnumero: 6313" at bounding box center [101, 198] width 92 height 12
copy span "6313"
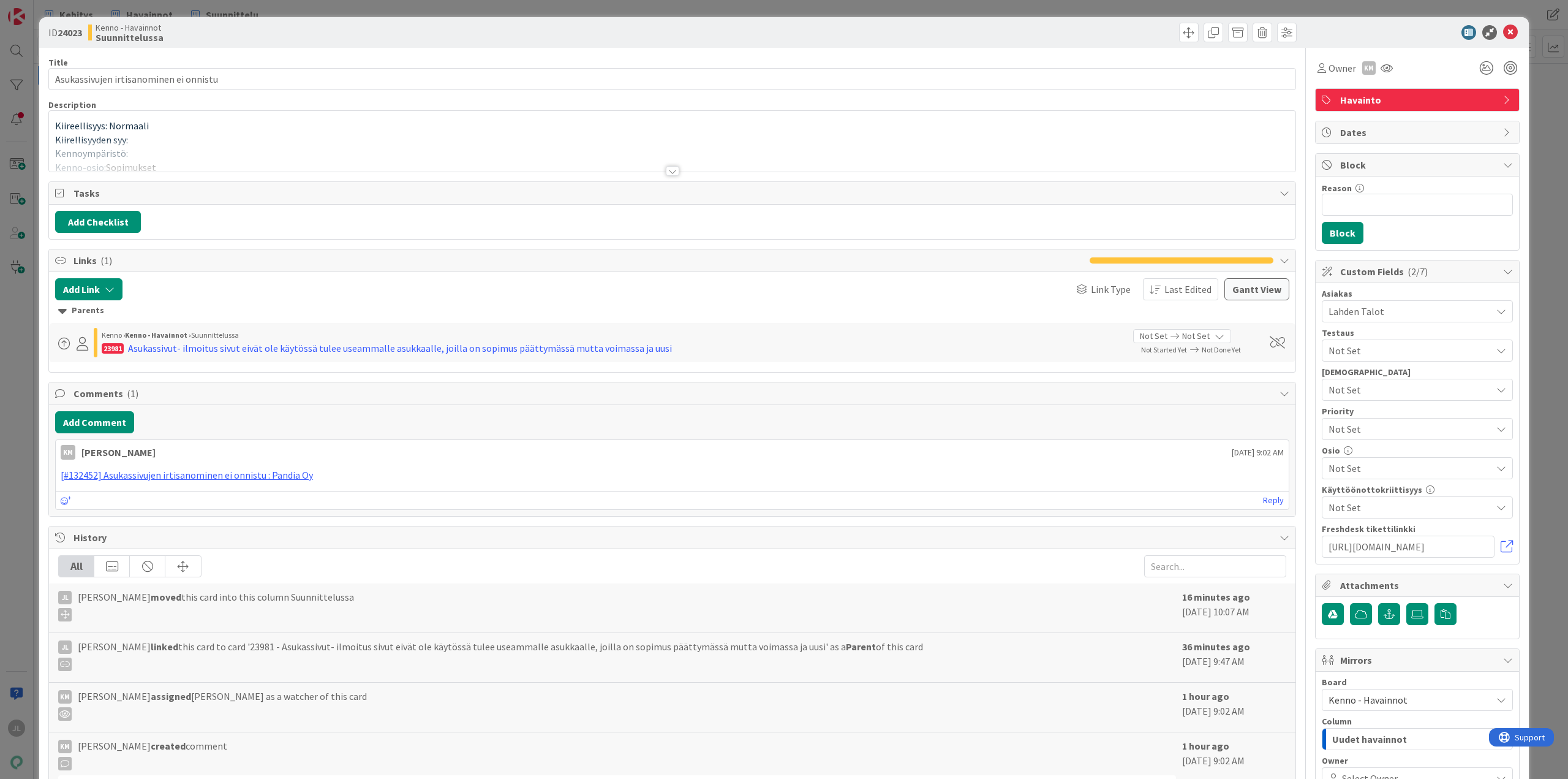
click at [518, 143] on div at bounding box center [672, 156] width 1246 height 32
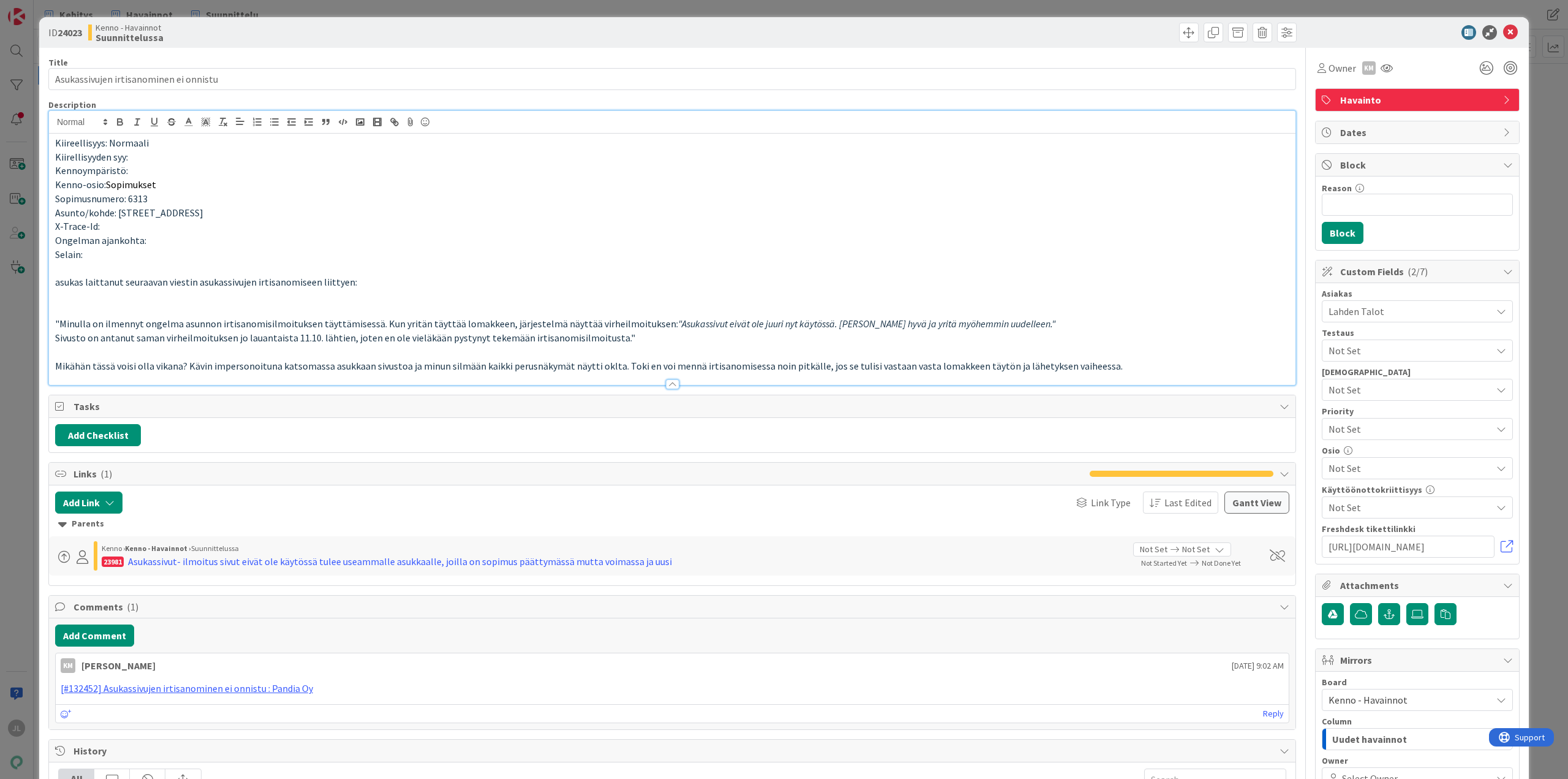
drag, startPoint x: 1, startPoint y: 289, endPoint x: 7, endPoint y: 300, distance: 12.5
click at [1, 290] on div "ID 24023 Kenno - Havainnot Suunnittelussa Title 38 / 128 Asukassivujen irtisano…" at bounding box center [784, 389] width 1568 height 779
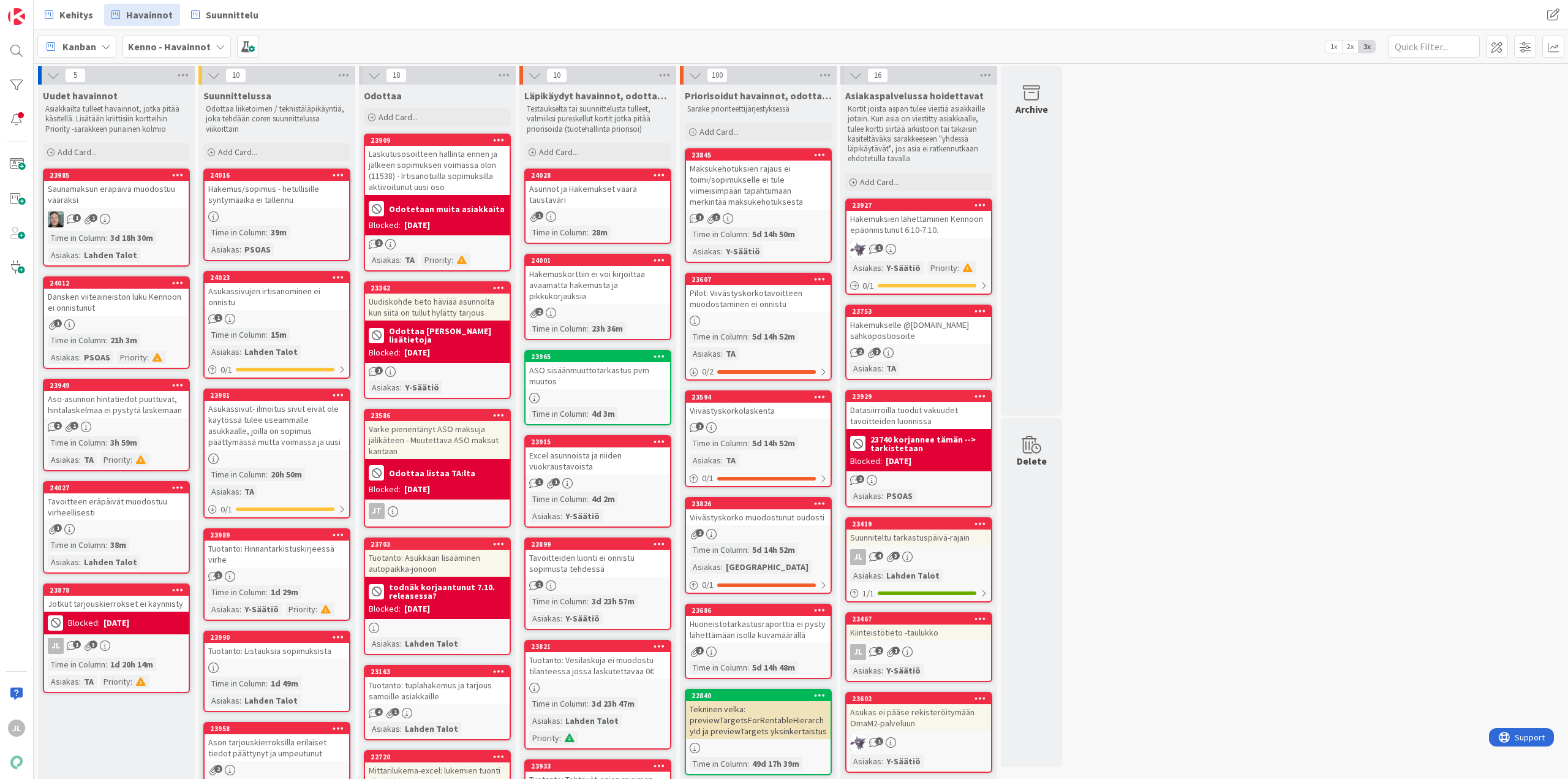
click at [93, 601] on div "Jotkut tarjouskierrokset ei käynnisty" at bounding box center [116, 604] width 145 height 16
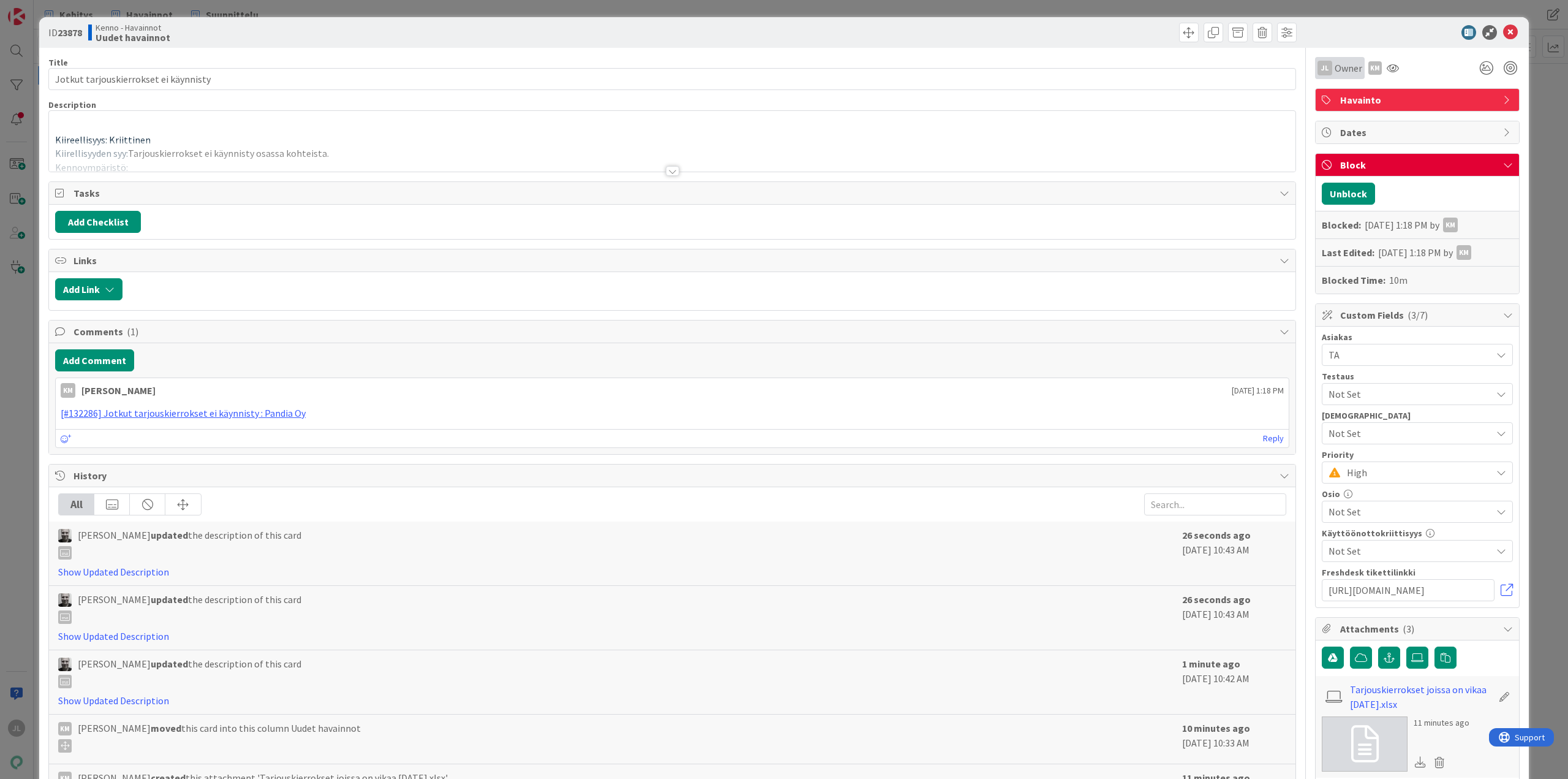
click at [1335, 68] on span "Owner" at bounding box center [1349, 68] width 28 height 15
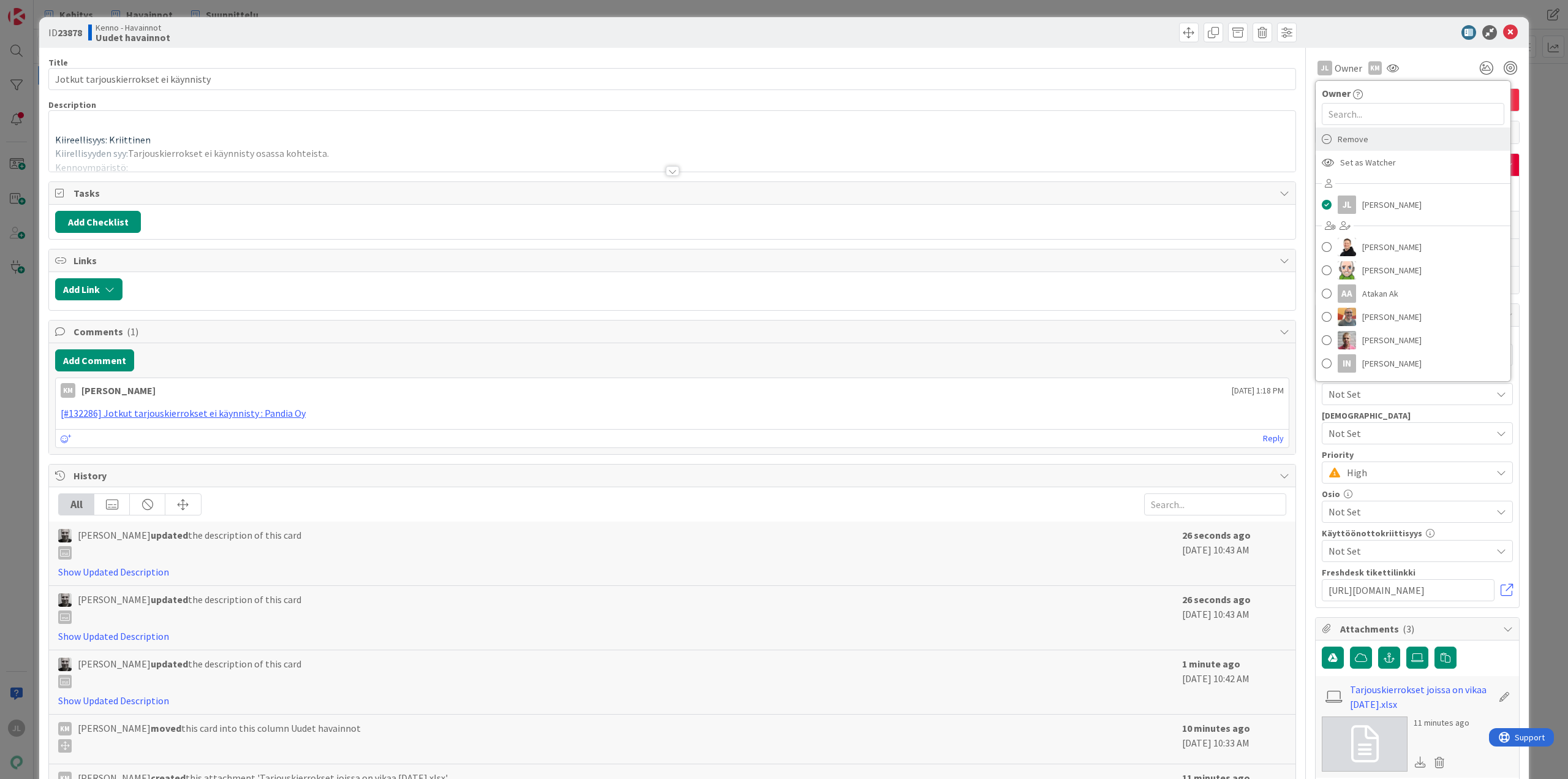
click at [1349, 143] on span "Remove" at bounding box center [1353, 139] width 31 height 18
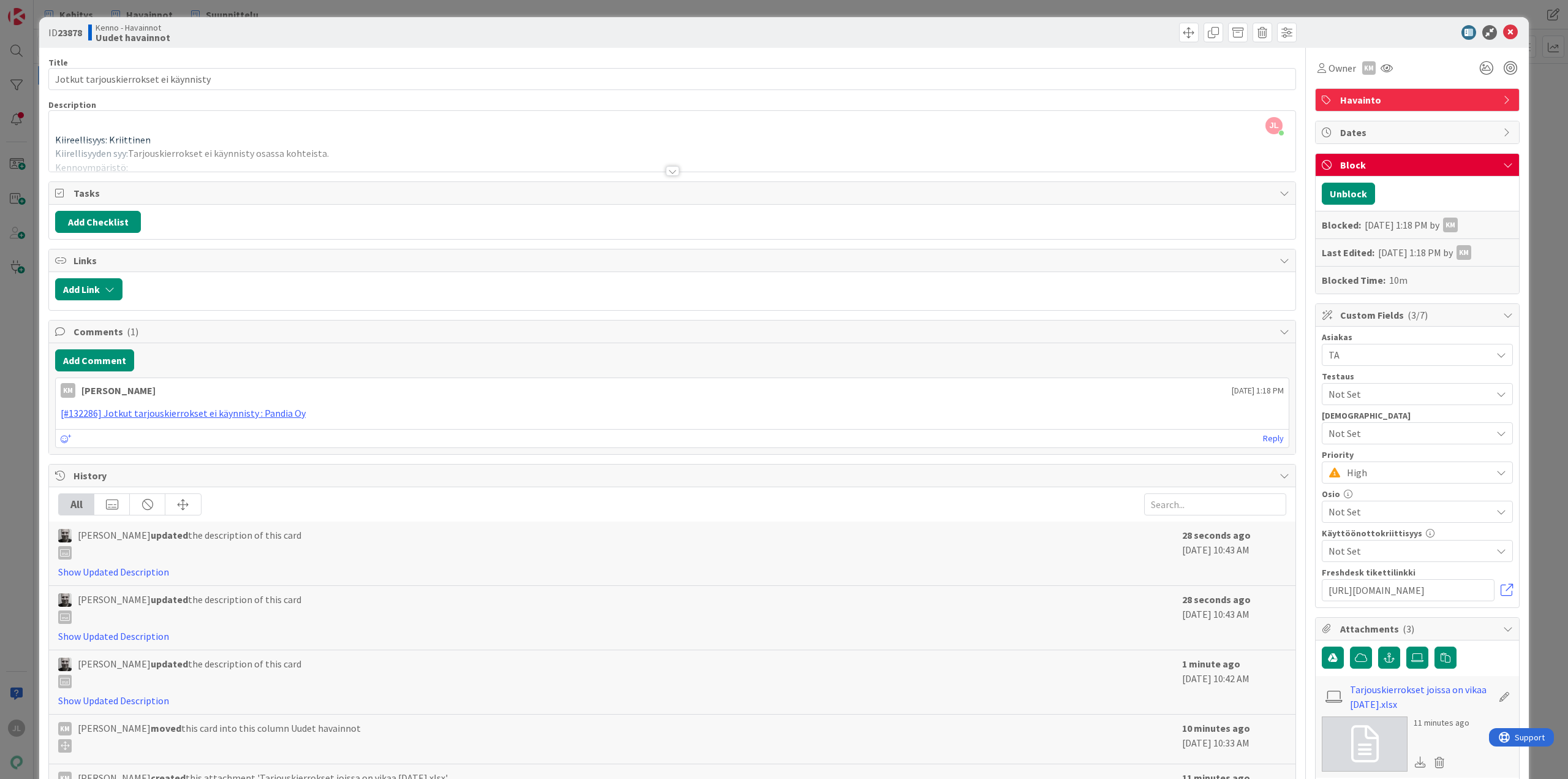
click at [4, 473] on div "ID 23878 Kenno - Havainnot Uudet havainnot Title 37 / 128 Jotkut tarjouskierrok…" at bounding box center [784, 389] width 1568 height 779
